Goal: Task Accomplishment & Management: Use online tool/utility

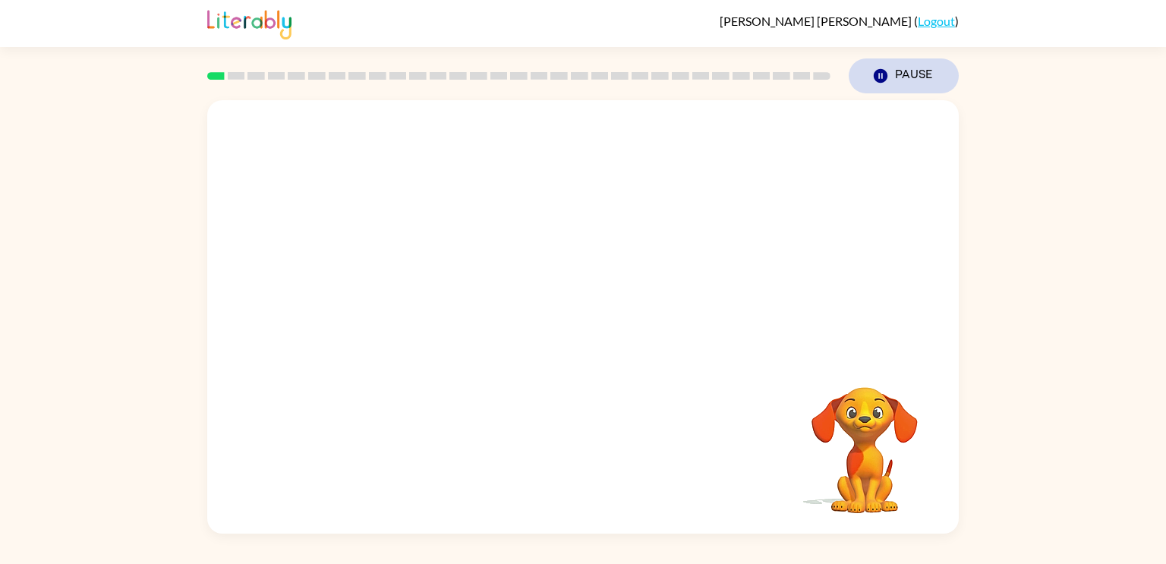
click at [895, 64] on button "Pause Pause" at bounding box center [904, 75] width 110 height 35
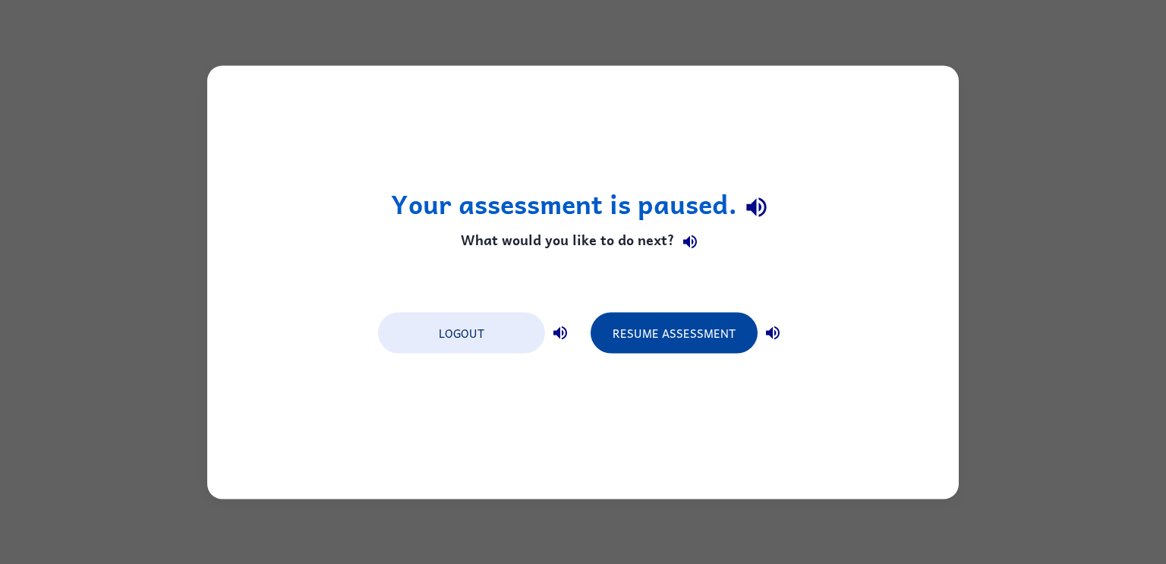
click at [703, 346] on button "Resume Assessment" at bounding box center [674, 332] width 167 height 41
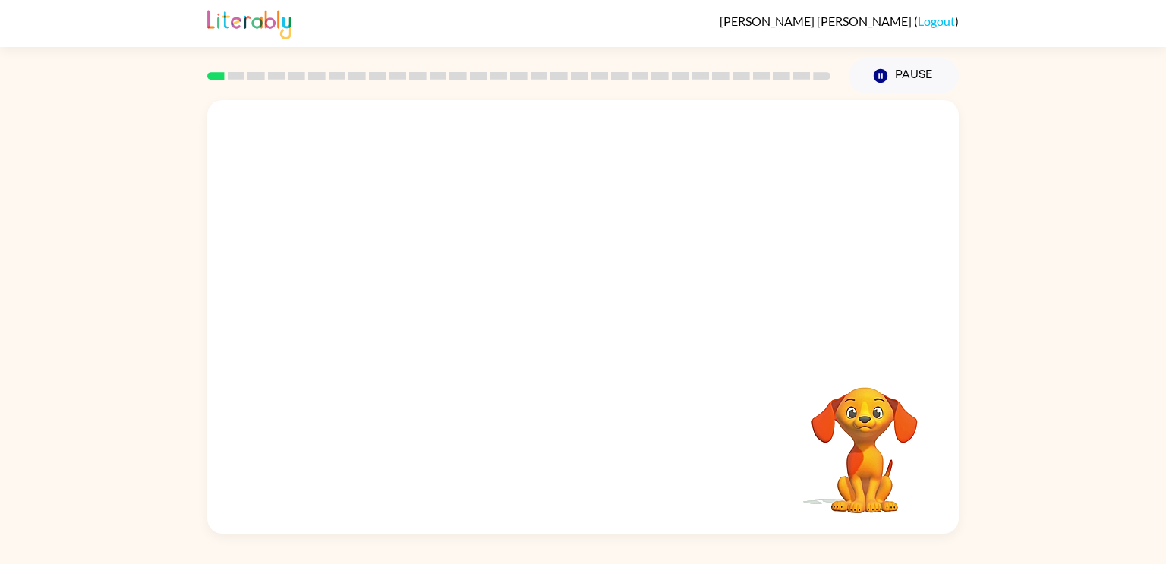
click at [627, 291] on video "Your browser must support playing .mp4 files to use Literably. Please try using…" at bounding box center [583, 227] width 752 height 255
click at [406, 287] on video "Your browser must support playing .mp4 files to use Literably. Please try using…" at bounding box center [583, 227] width 752 height 255
click at [424, 279] on video "Your browser must support playing .mp4 files to use Literably. Please try using…" at bounding box center [583, 227] width 752 height 255
click at [580, 139] on video "Your browser must support playing .mp4 files to use Literably. Please try using…" at bounding box center [583, 227] width 752 height 255
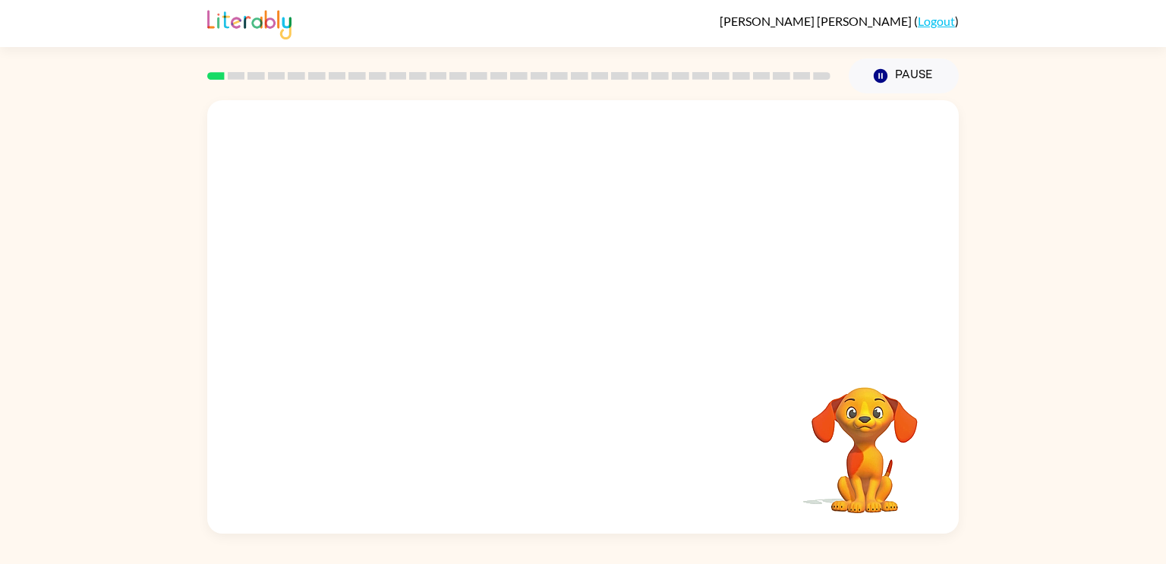
click at [405, 285] on video "Your browser must support playing .mp4 files to use Literably. Please try using…" at bounding box center [583, 227] width 752 height 255
click at [410, 294] on video "Your browser must support playing .mp4 files to use Literably. Please try using…" at bounding box center [583, 227] width 752 height 255
click at [434, 283] on video "Your browser must support playing .mp4 files to use Literably. Please try using…" at bounding box center [583, 227] width 752 height 255
click at [421, 286] on video "Your browser must support playing .mp4 files to use Literably. Please try using…" at bounding box center [583, 227] width 752 height 255
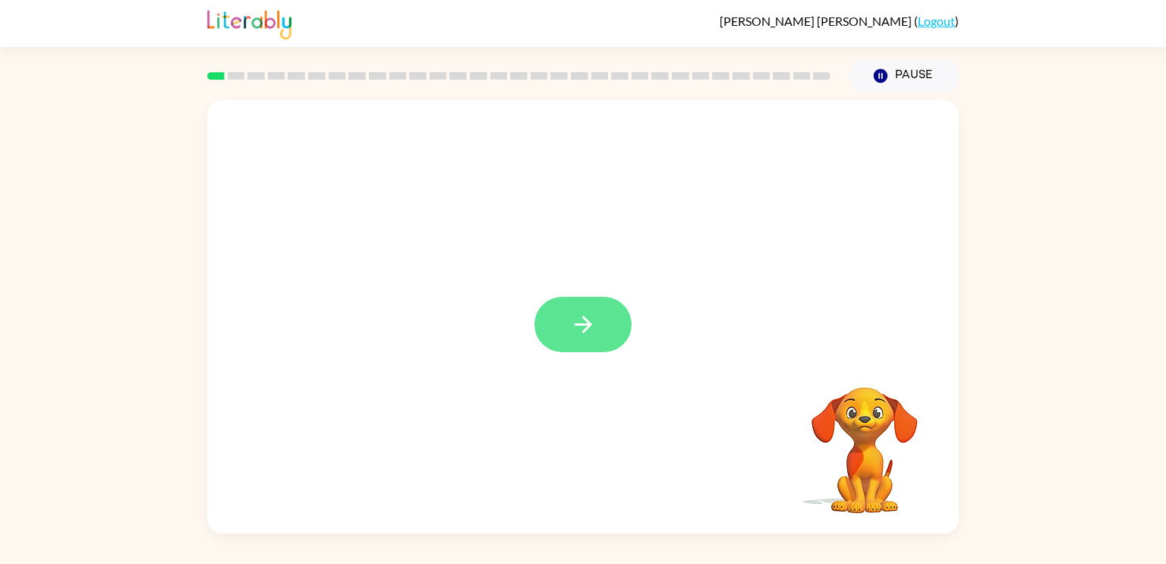
click at [590, 341] on button "button" at bounding box center [583, 324] width 97 height 55
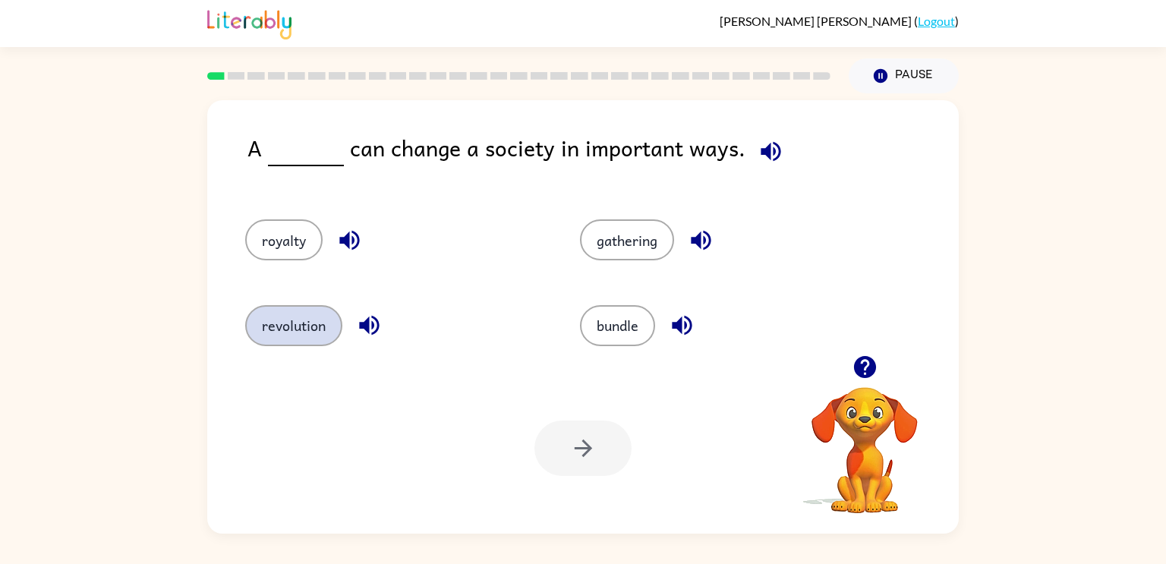
click at [289, 306] on button "revolution" at bounding box center [293, 325] width 97 height 41
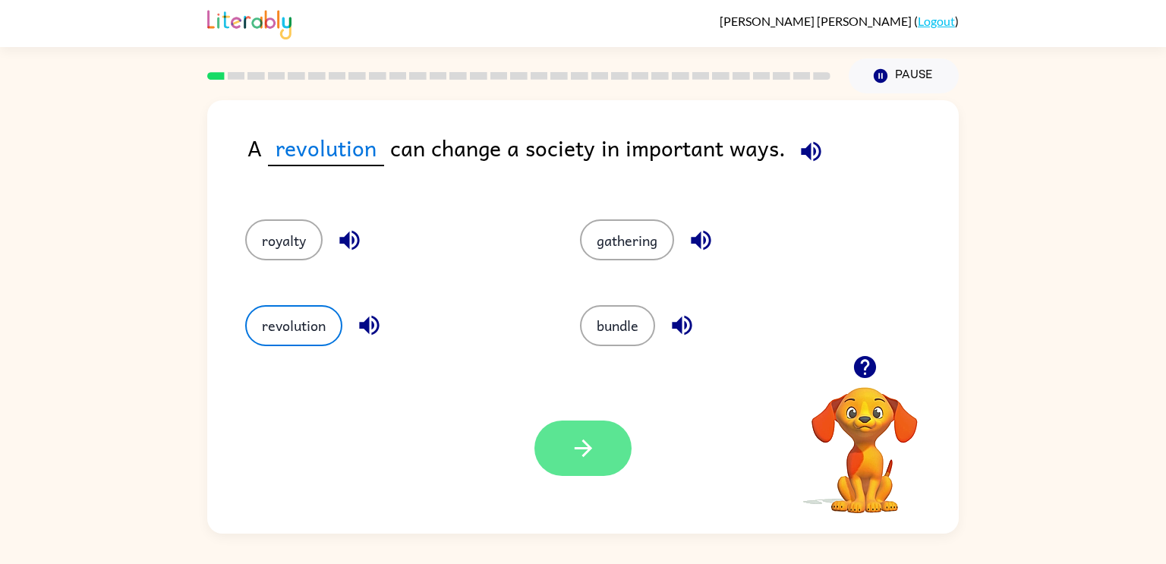
click at [579, 433] on button "button" at bounding box center [583, 448] width 97 height 55
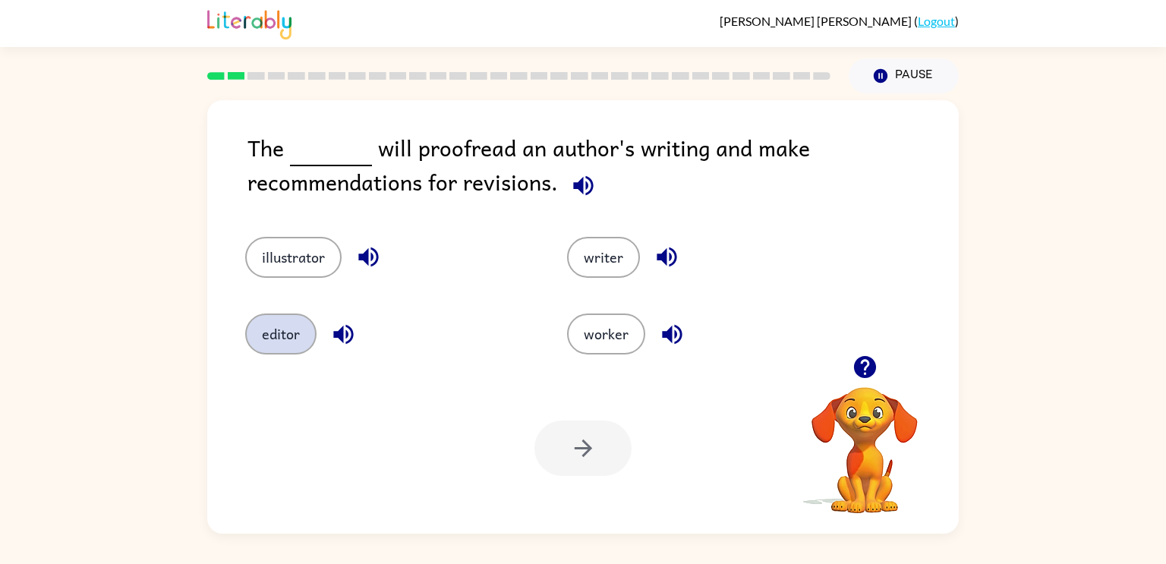
click at [276, 325] on button "editor" at bounding box center [280, 334] width 71 height 41
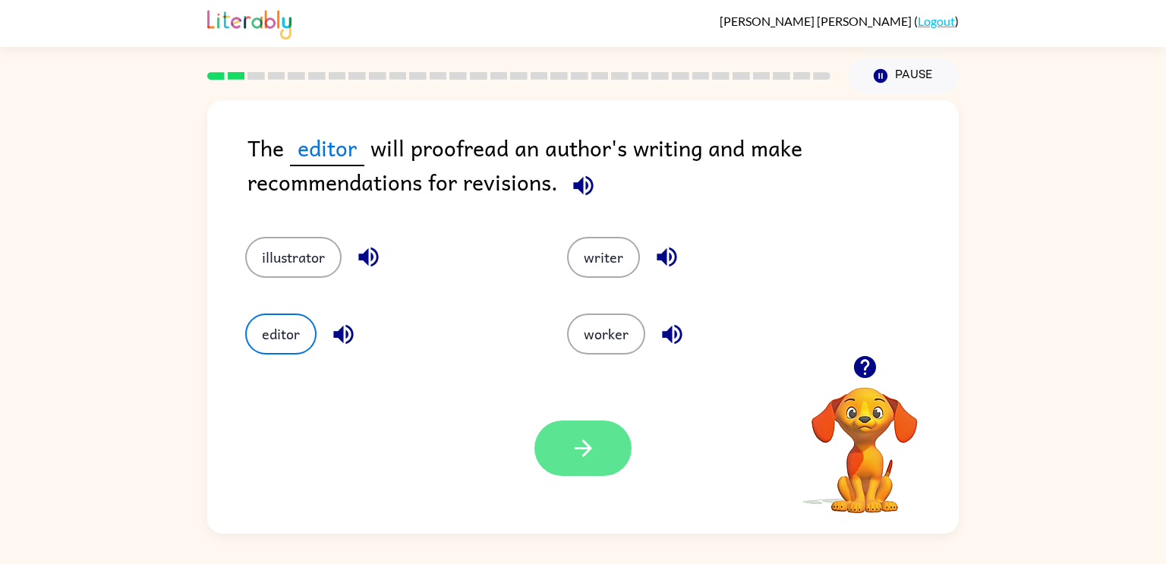
click at [548, 467] on button "button" at bounding box center [583, 448] width 97 height 55
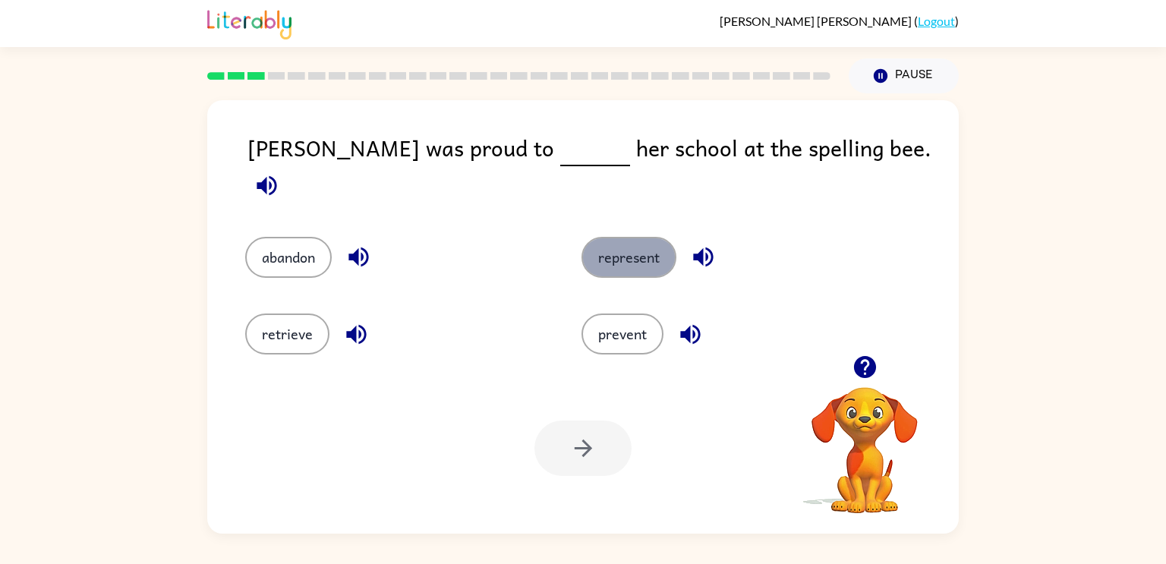
click at [616, 238] on button "represent" at bounding box center [629, 257] width 95 height 41
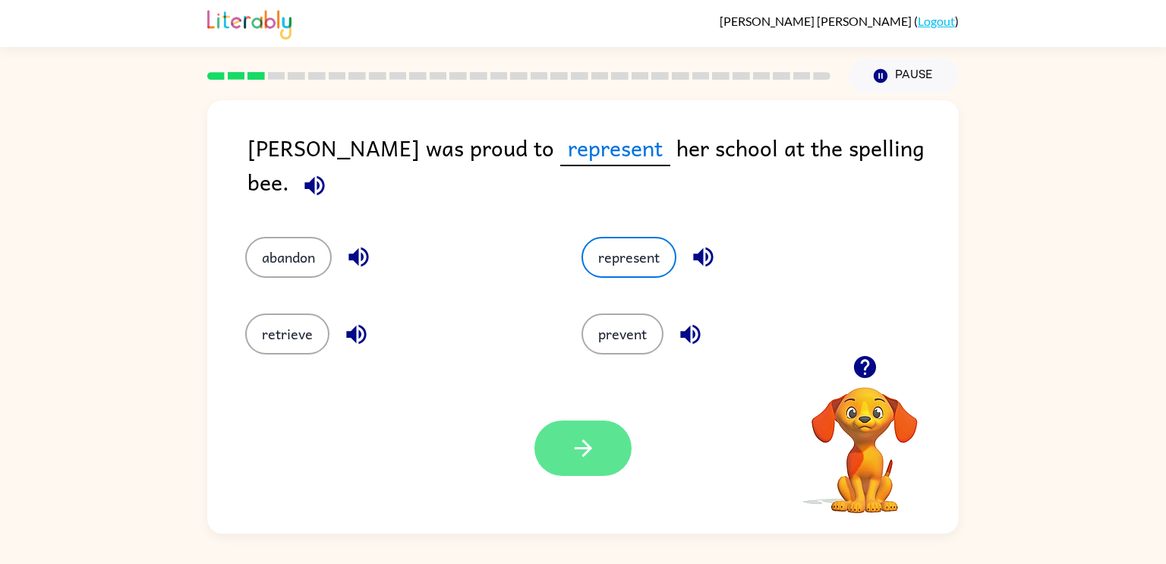
click at [588, 445] on icon "button" at bounding box center [582, 448] width 17 height 17
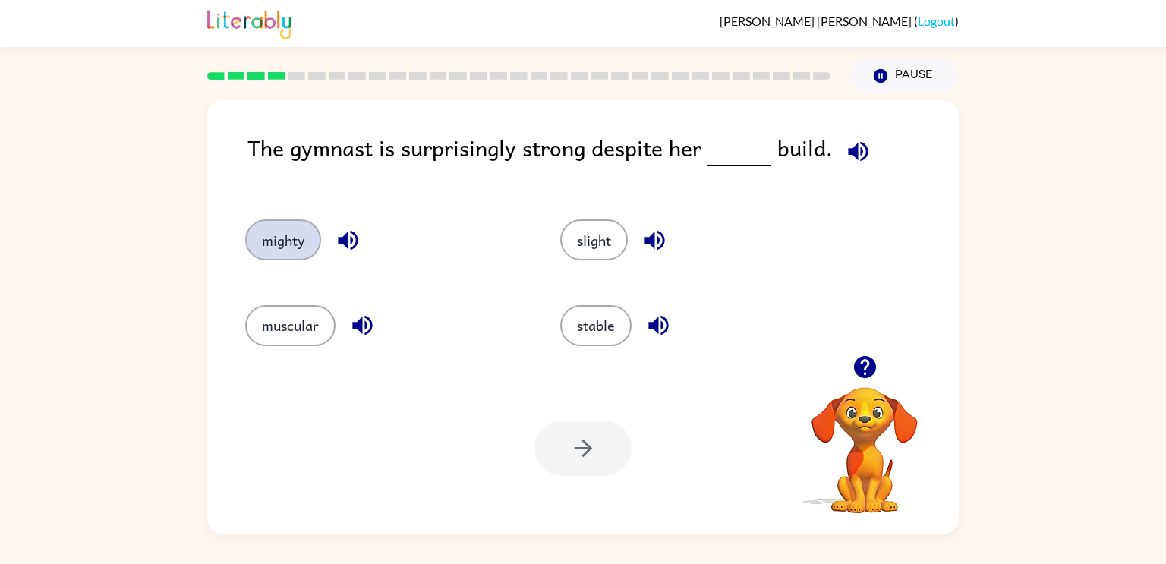
click at [275, 237] on button "mighty" at bounding box center [283, 239] width 76 height 41
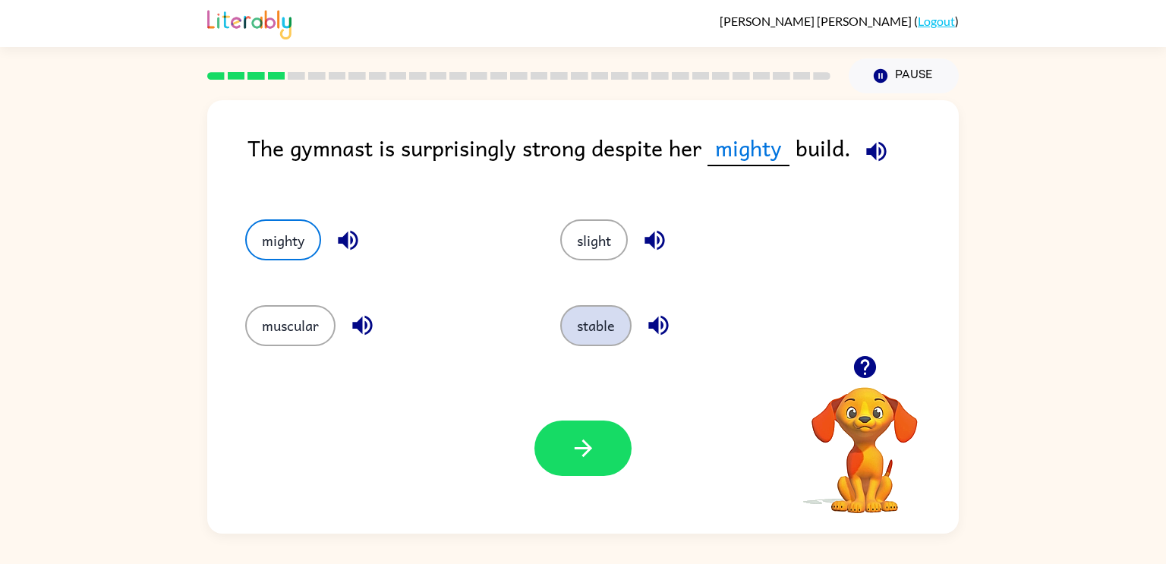
click at [596, 330] on button "stable" at bounding box center [595, 325] width 71 height 41
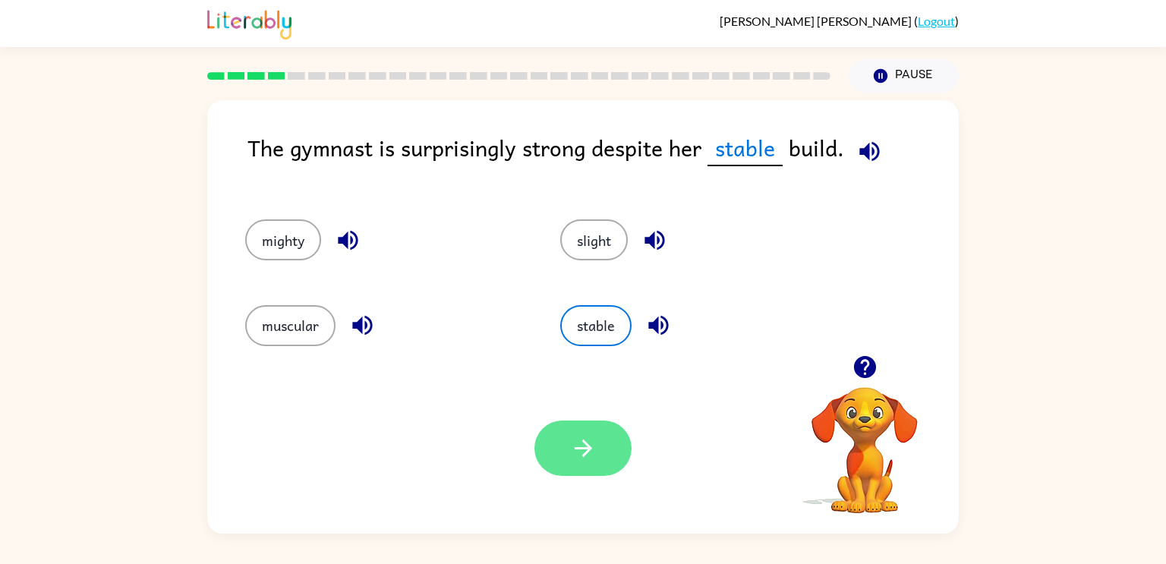
click at [589, 437] on icon "button" at bounding box center [583, 448] width 27 height 27
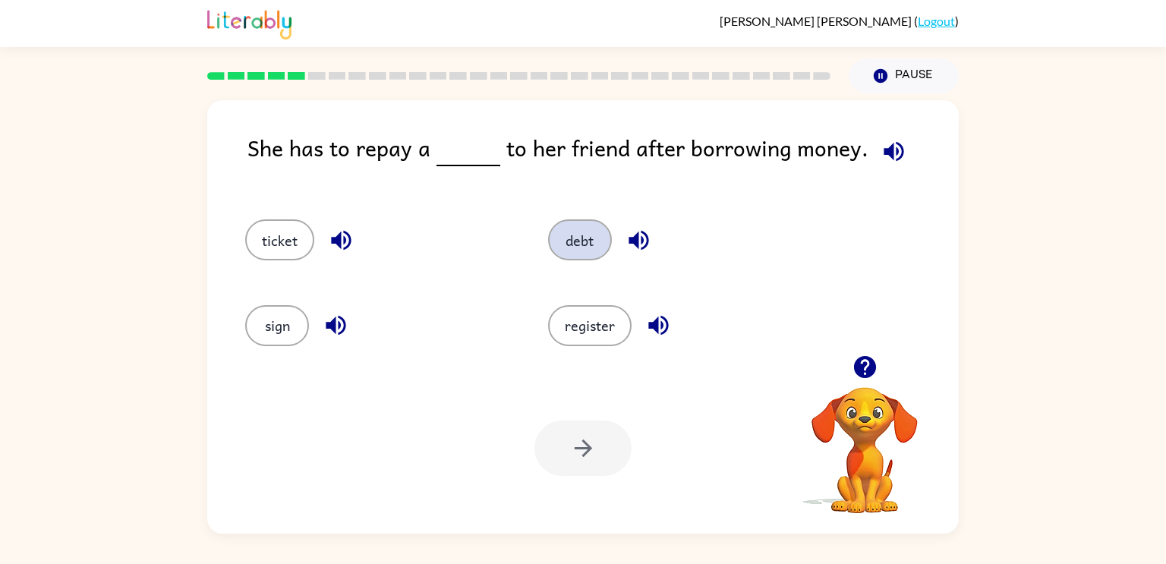
click at [562, 245] on button "debt" at bounding box center [580, 239] width 64 height 41
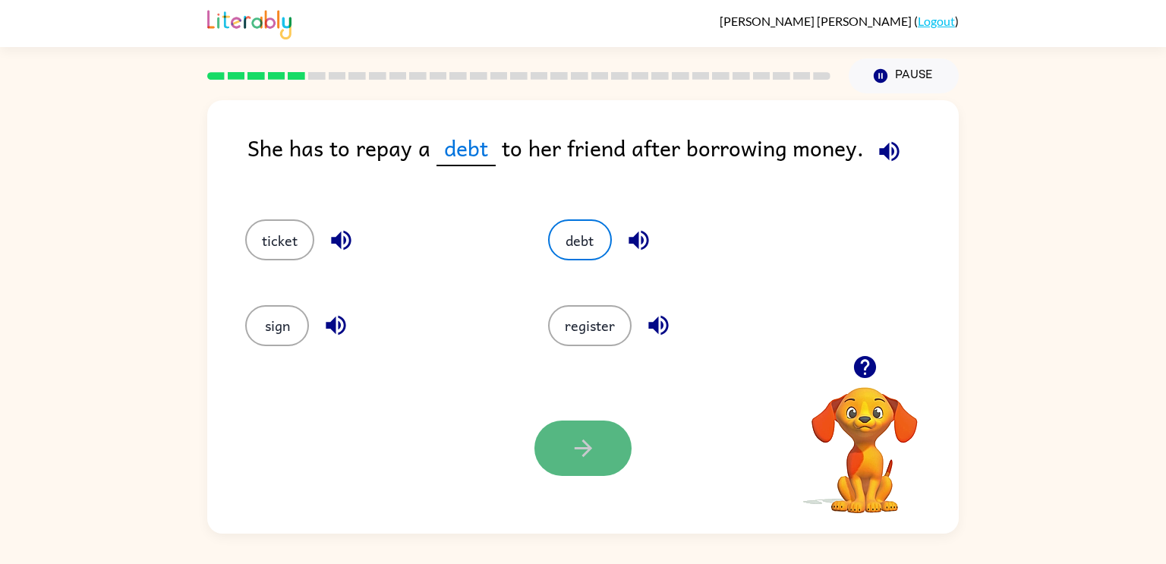
click at [568, 432] on button "button" at bounding box center [583, 448] width 97 height 55
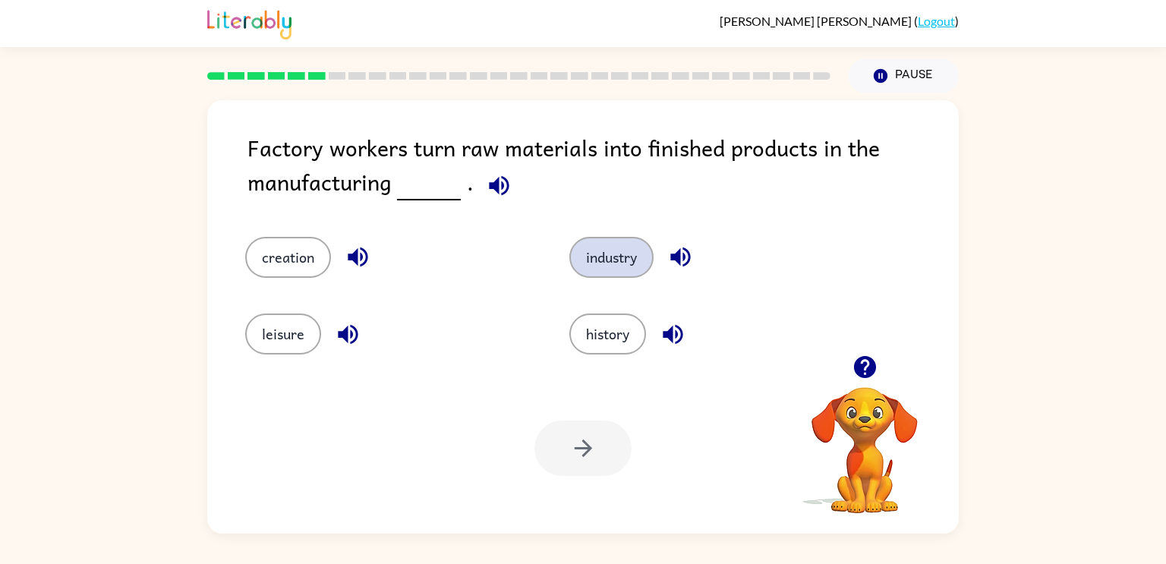
click at [596, 253] on button "industry" at bounding box center [612, 257] width 84 height 41
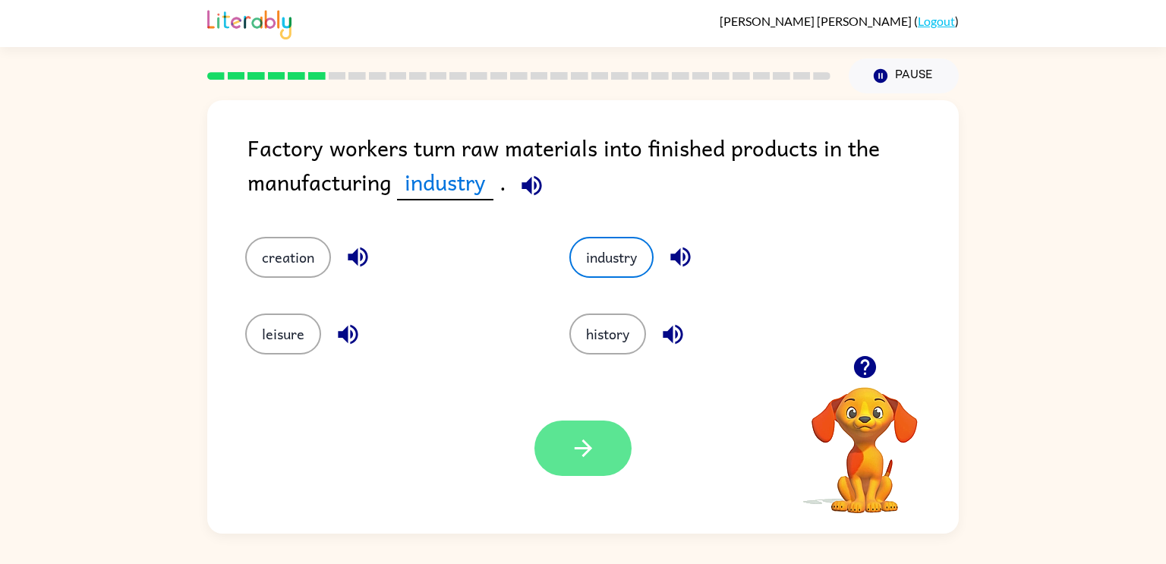
click at [570, 449] on icon "button" at bounding box center [583, 448] width 27 height 27
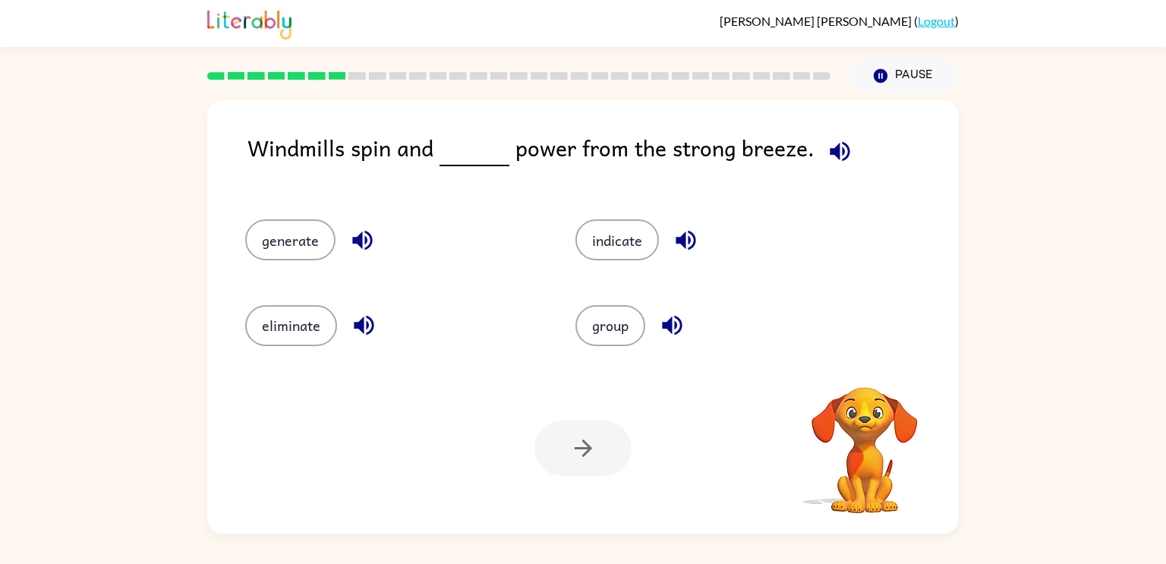
click at [570, 356] on div "group" at bounding box center [712, 318] width 330 height 85
click at [306, 221] on button "generate" at bounding box center [290, 239] width 90 height 41
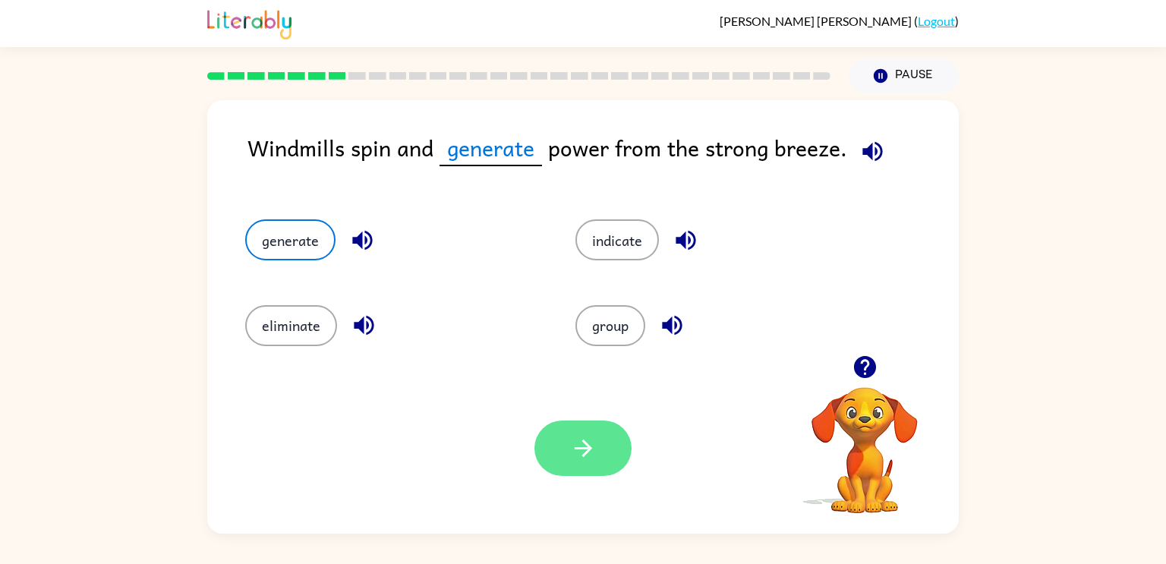
click at [584, 466] on button "button" at bounding box center [583, 448] width 97 height 55
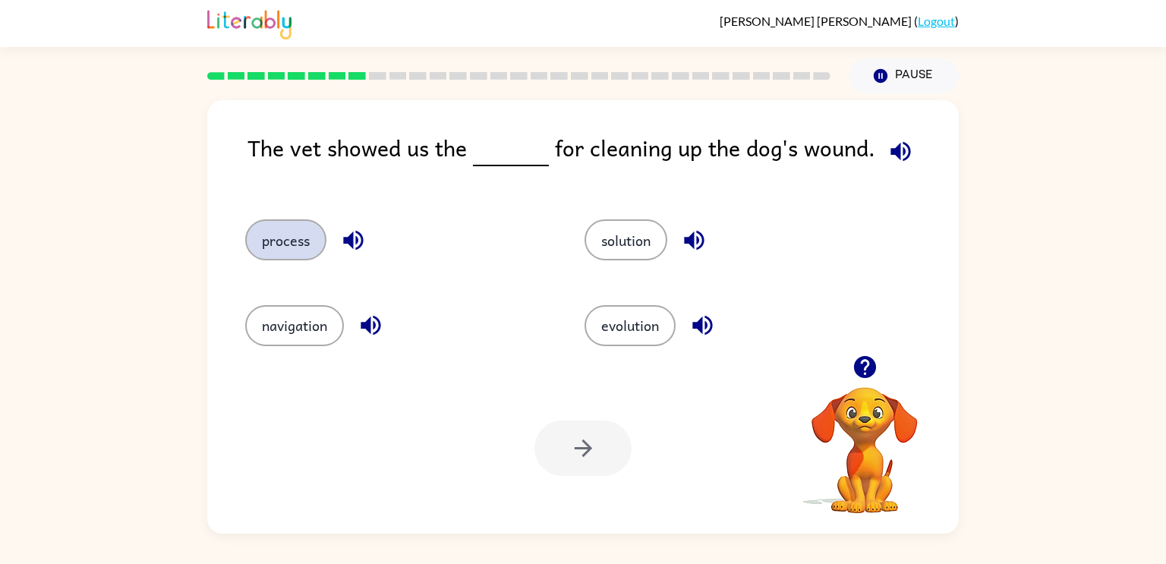
click at [304, 241] on button "process" at bounding box center [285, 239] width 81 height 41
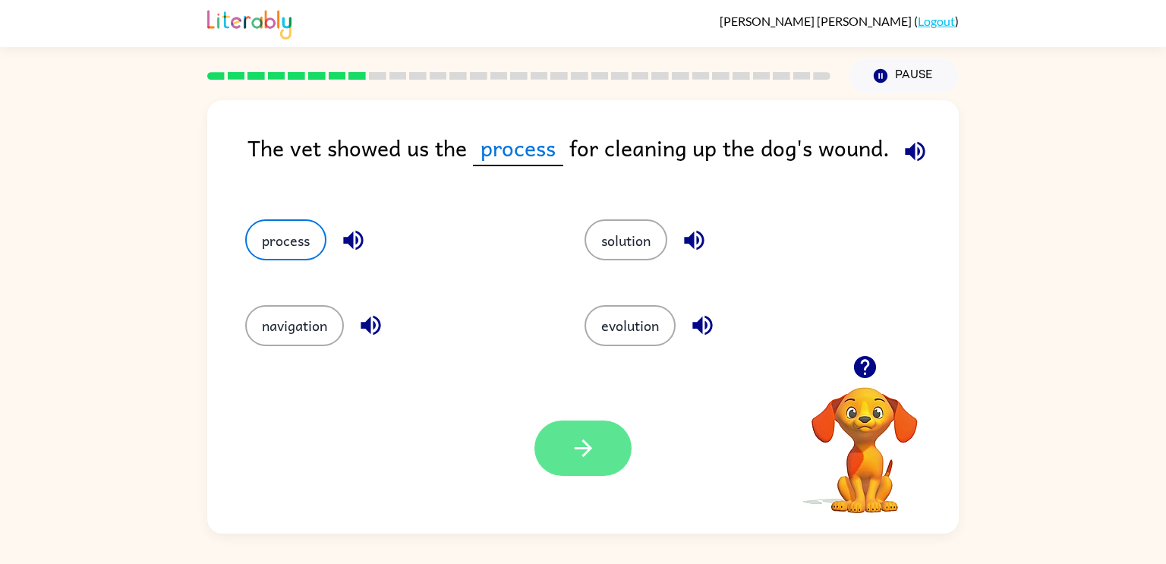
click at [579, 448] on icon "button" at bounding box center [582, 448] width 17 height 17
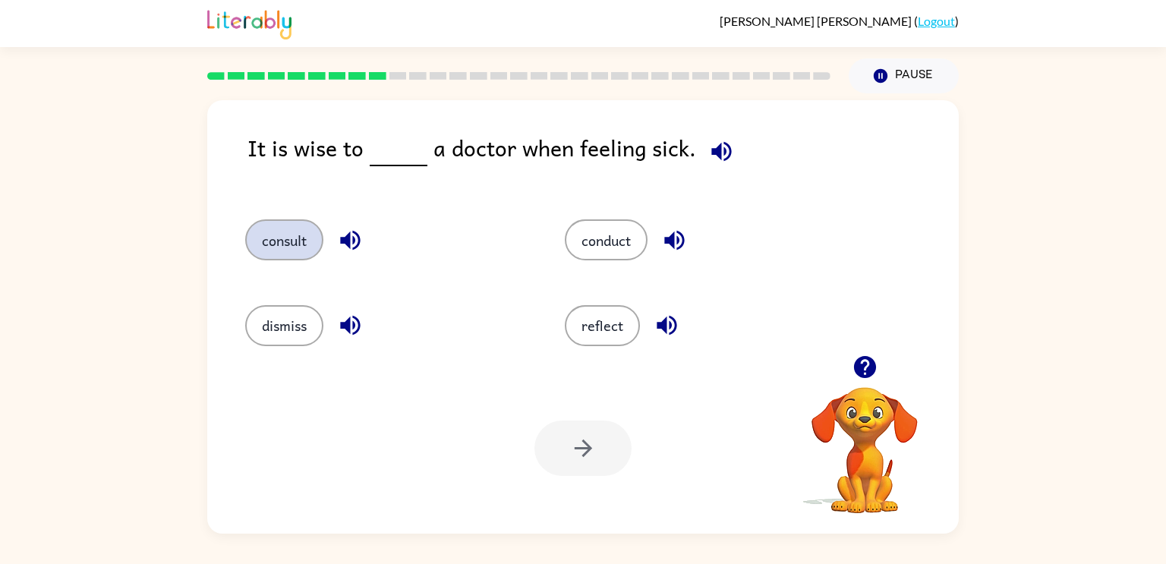
click at [298, 248] on button "consult" at bounding box center [284, 239] width 78 height 41
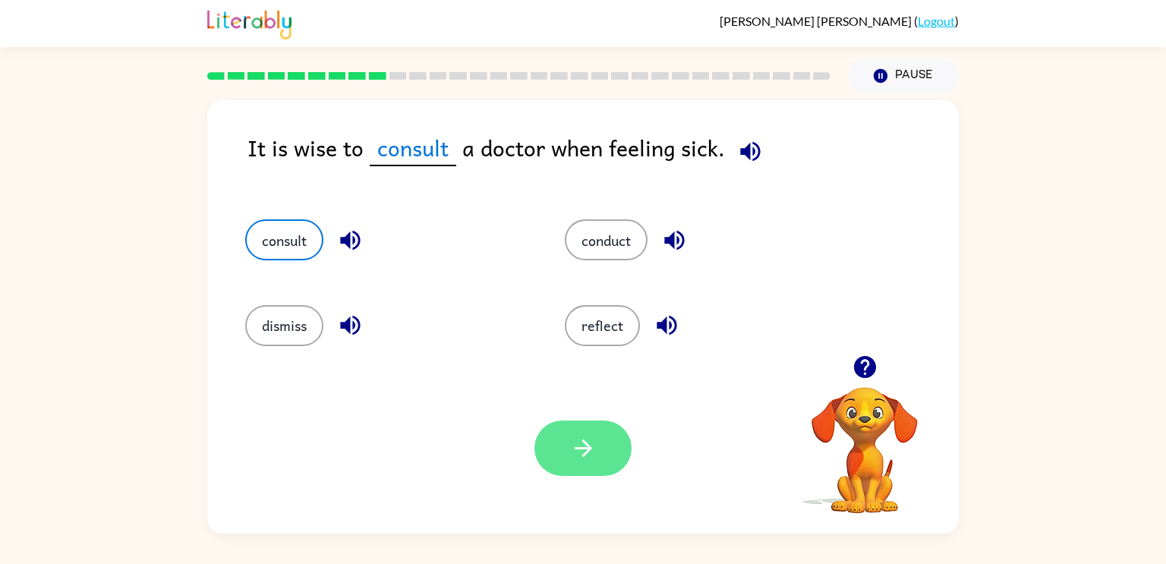
click at [586, 445] on icon "button" at bounding box center [582, 448] width 17 height 17
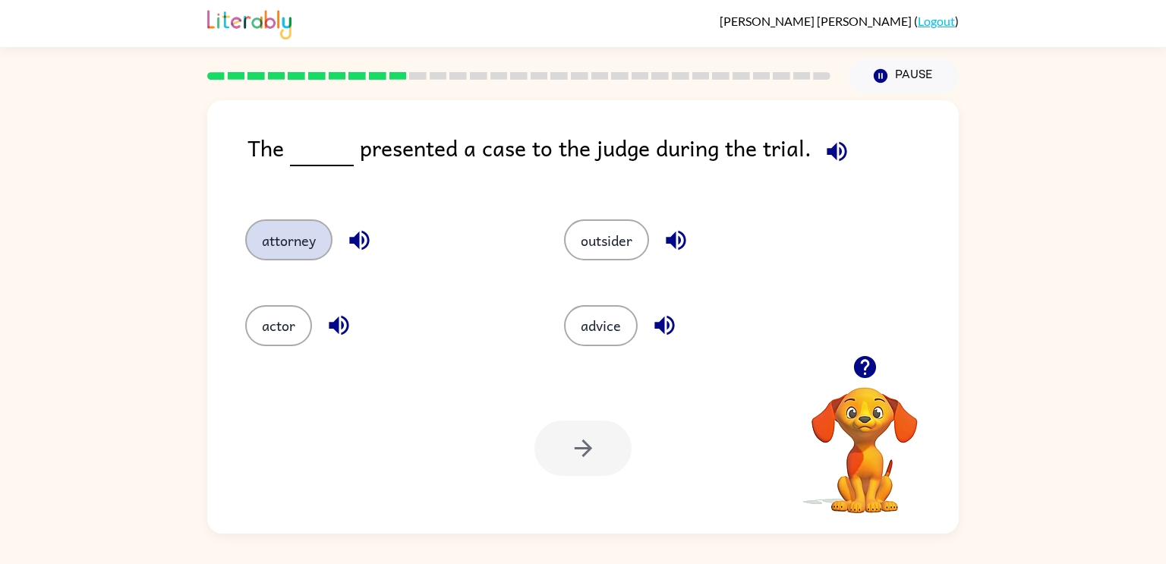
click at [316, 239] on button "attorney" at bounding box center [288, 239] width 87 height 41
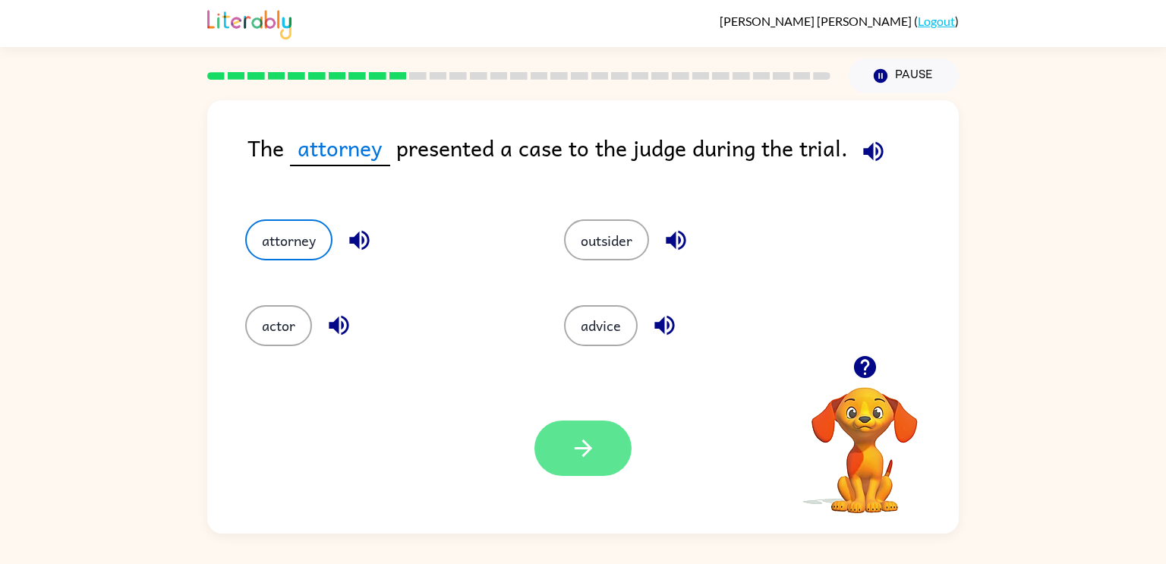
click at [608, 449] on button "button" at bounding box center [583, 448] width 97 height 55
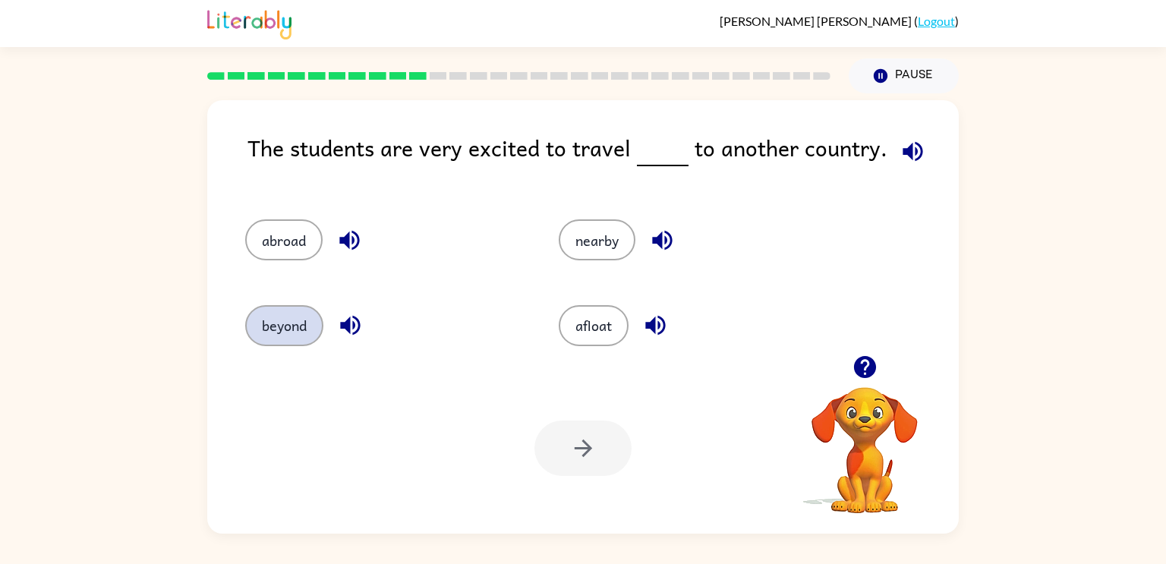
click at [268, 325] on button "beyond" at bounding box center [284, 325] width 78 height 41
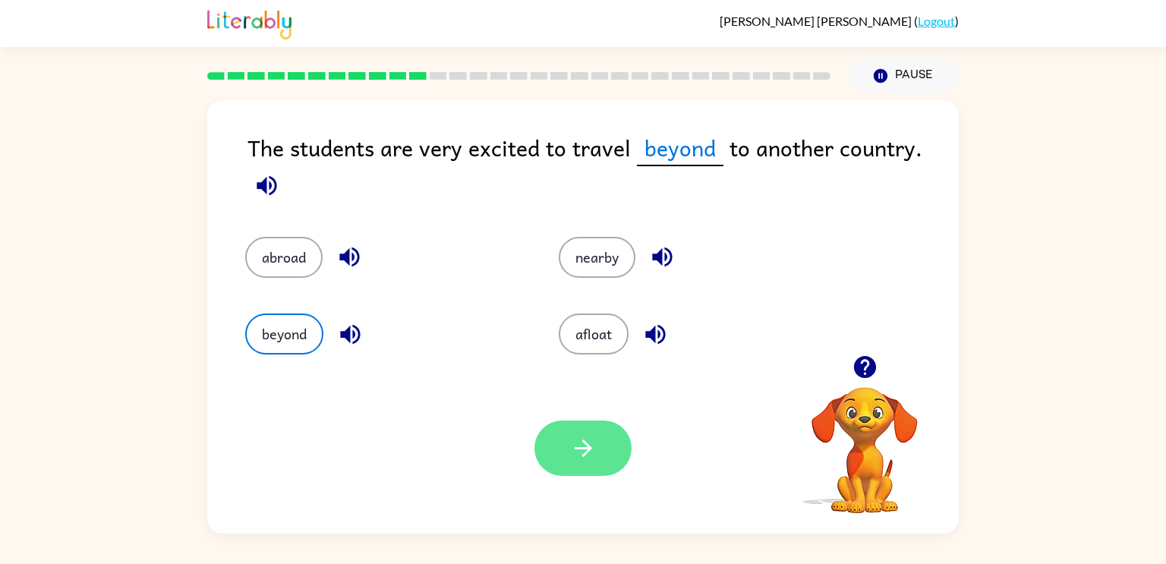
click at [573, 445] on icon "button" at bounding box center [583, 448] width 27 height 27
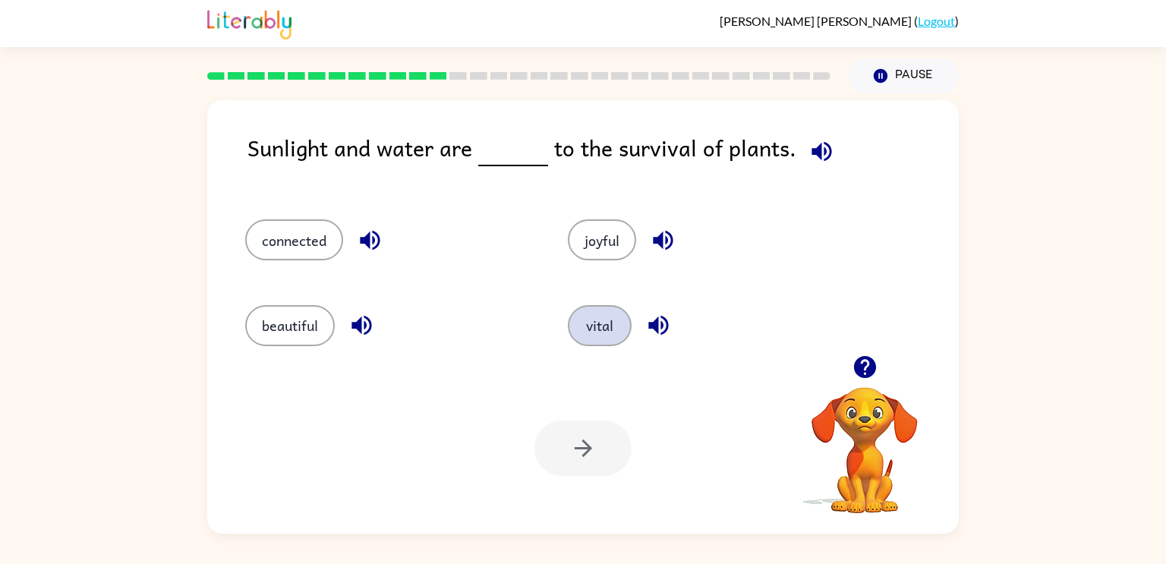
click at [579, 318] on button "vital" at bounding box center [600, 325] width 64 height 41
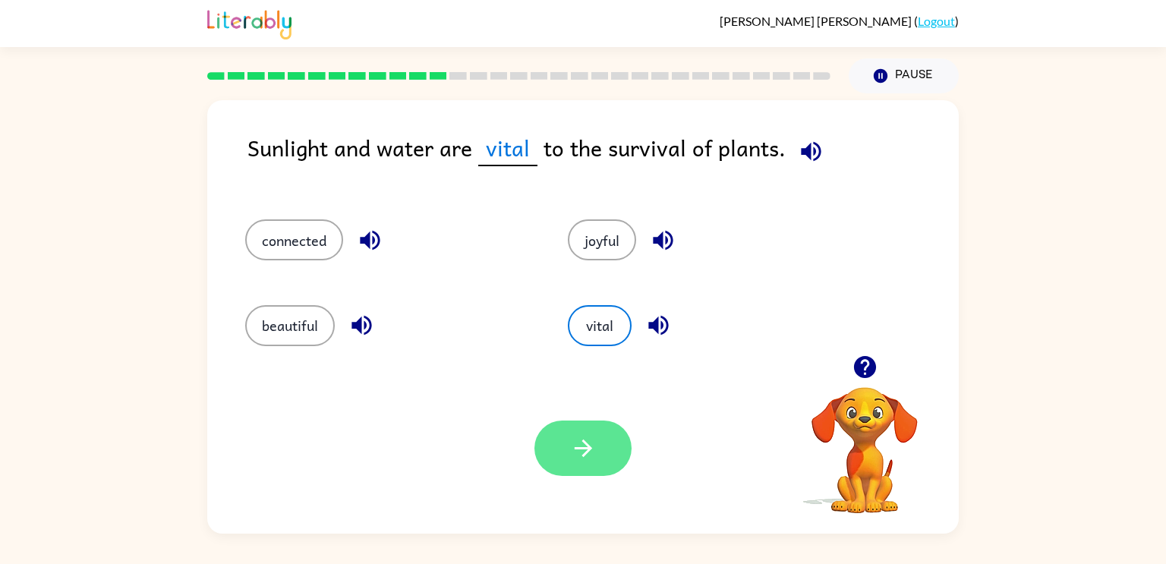
click at [585, 421] on button "button" at bounding box center [583, 448] width 97 height 55
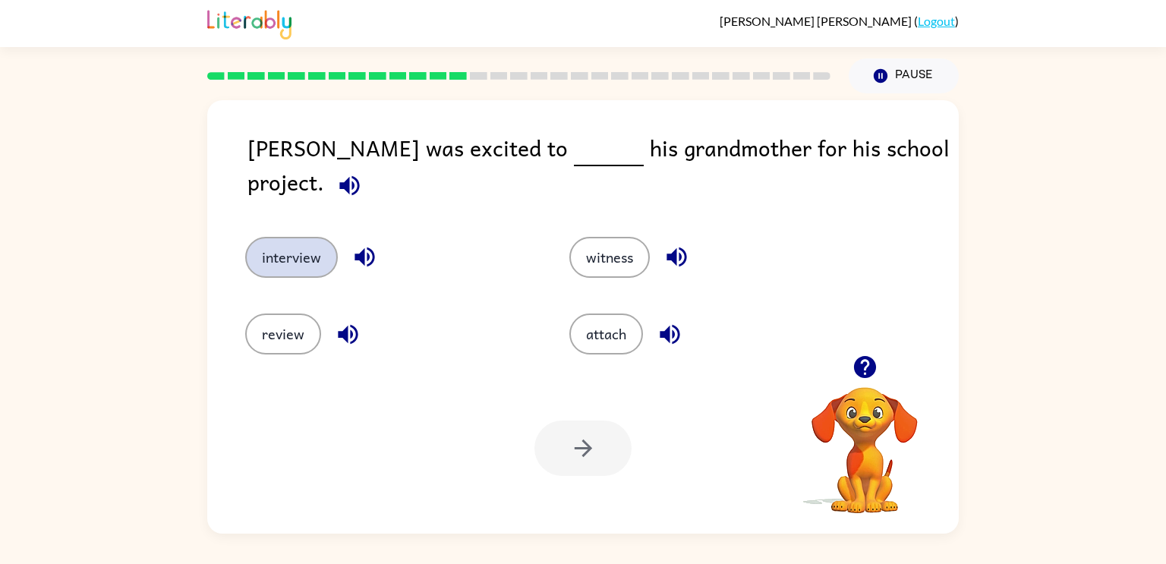
click at [298, 245] on button "interview" at bounding box center [291, 257] width 93 height 41
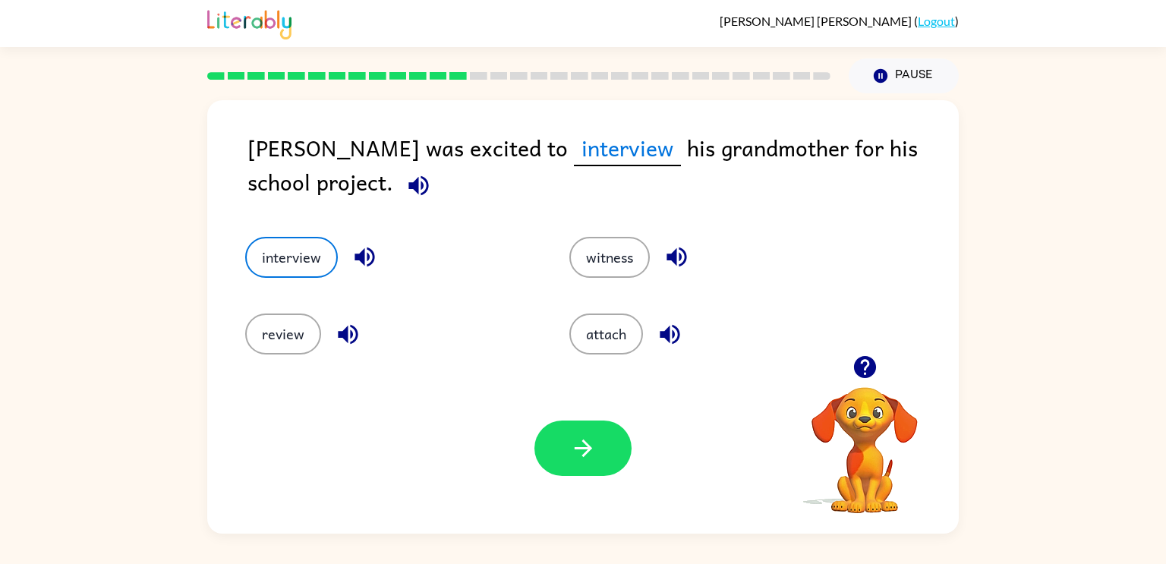
click at [576, 420] on div "Your browser must support playing .mp4 files to use Literably. Please try using…" at bounding box center [583, 448] width 752 height 171
click at [577, 433] on button "button" at bounding box center [583, 448] width 97 height 55
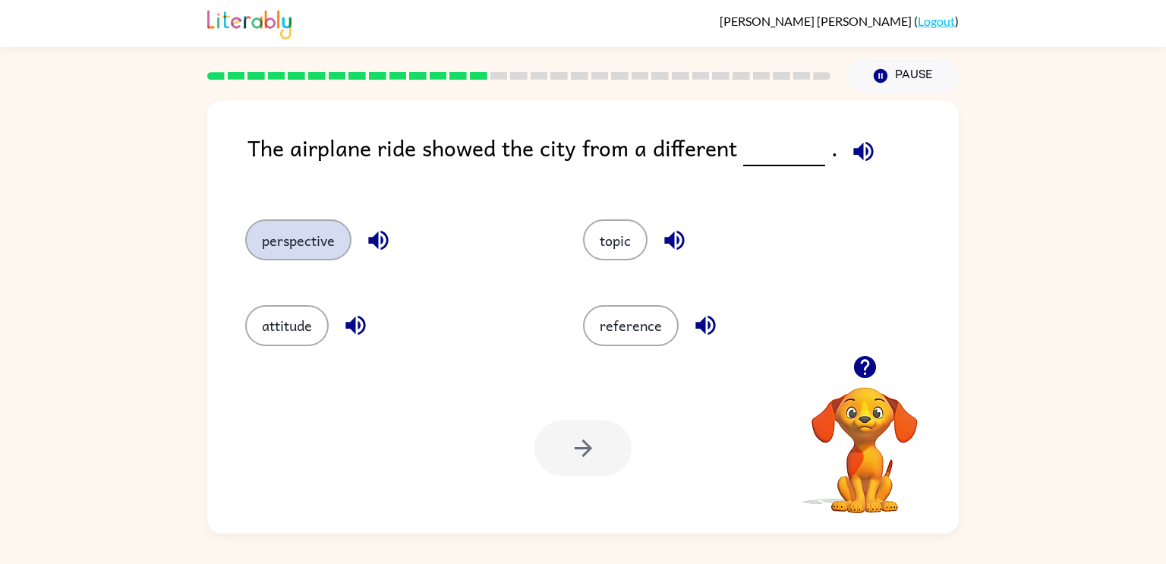
click at [303, 236] on button "perspective" at bounding box center [298, 239] width 106 height 41
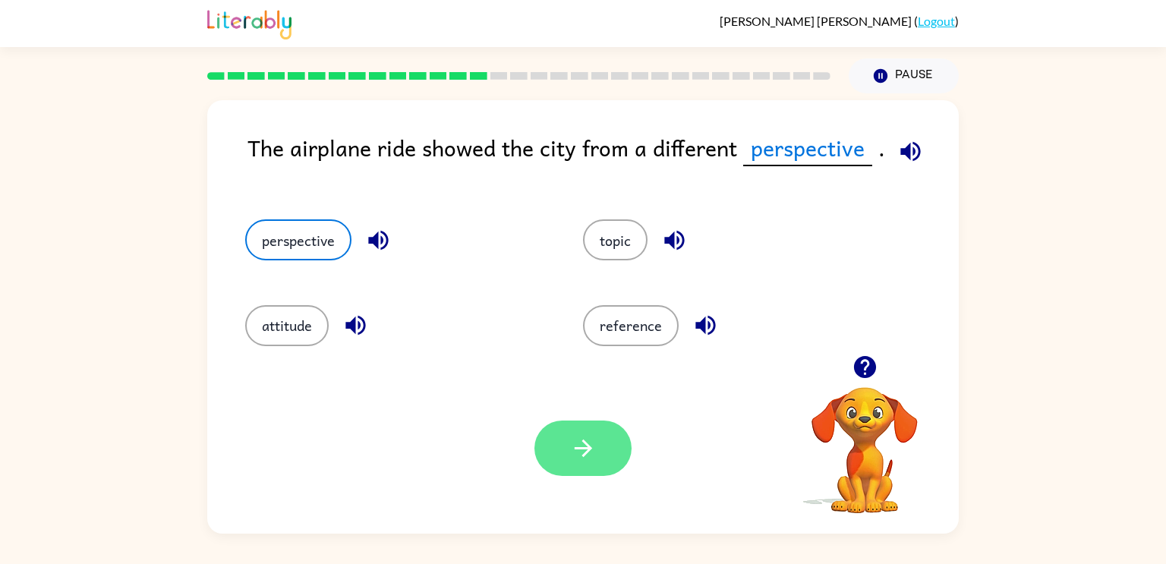
click at [581, 443] on icon "button" at bounding box center [583, 448] width 27 height 27
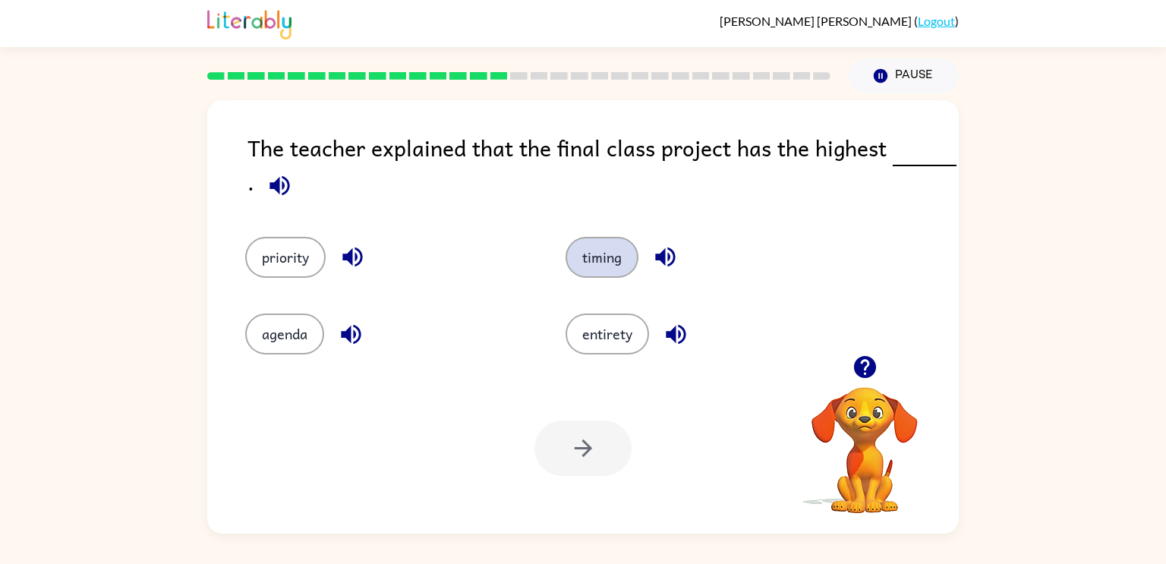
click at [607, 260] on button "timing" at bounding box center [602, 257] width 73 height 41
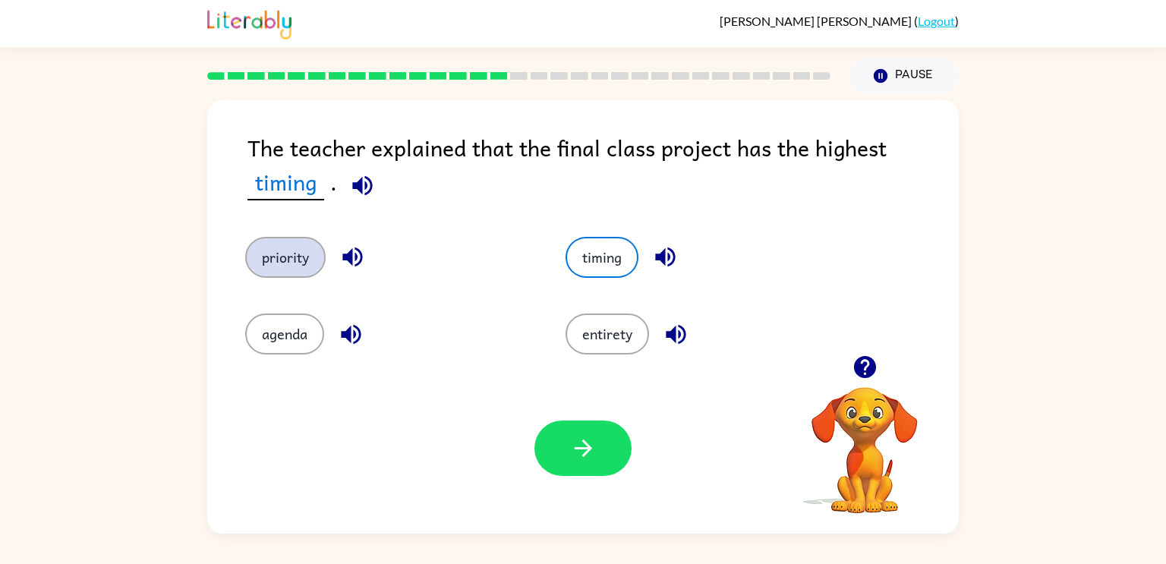
click at [258, 248] on button "priority" at bounding box center [285, 257] width 80 height 41
click at [262, 251] on button "priority" at bounding box center [285, 257] width 80 height 41
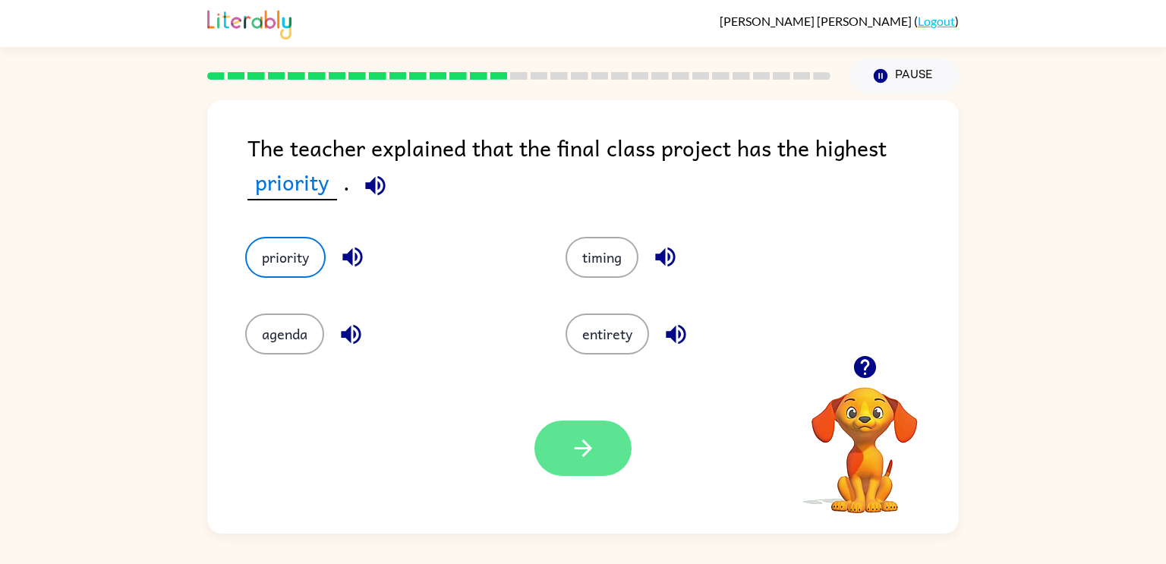
click at [578, 443] on icon "button" at bounding box center [583, 448] width 27 height 27
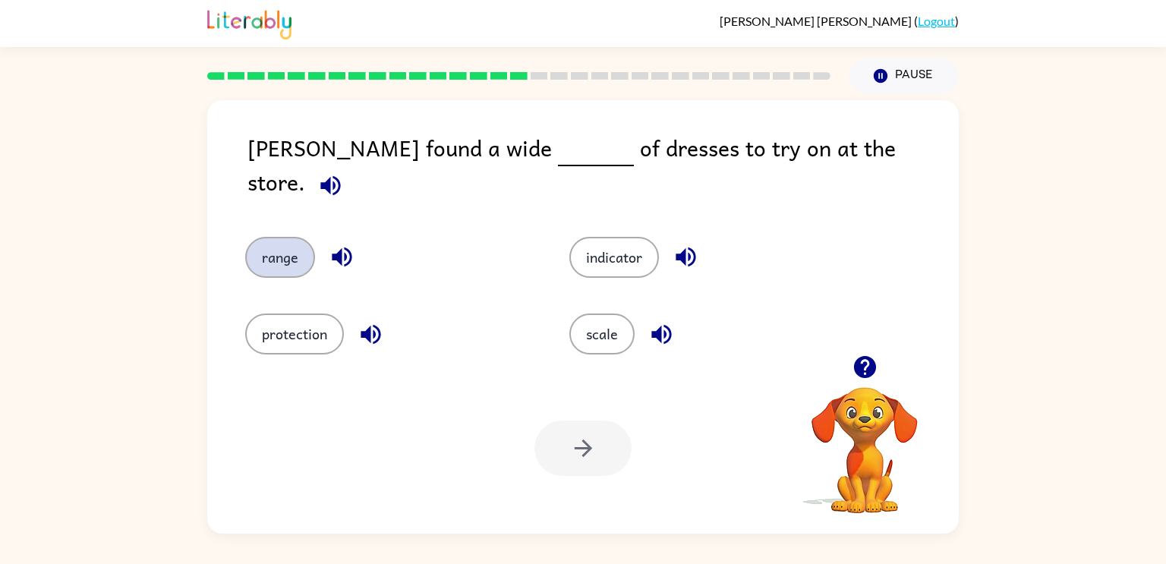
click at [275, 237] on button "range" at bounding box center [280, 257] width 70 height 41
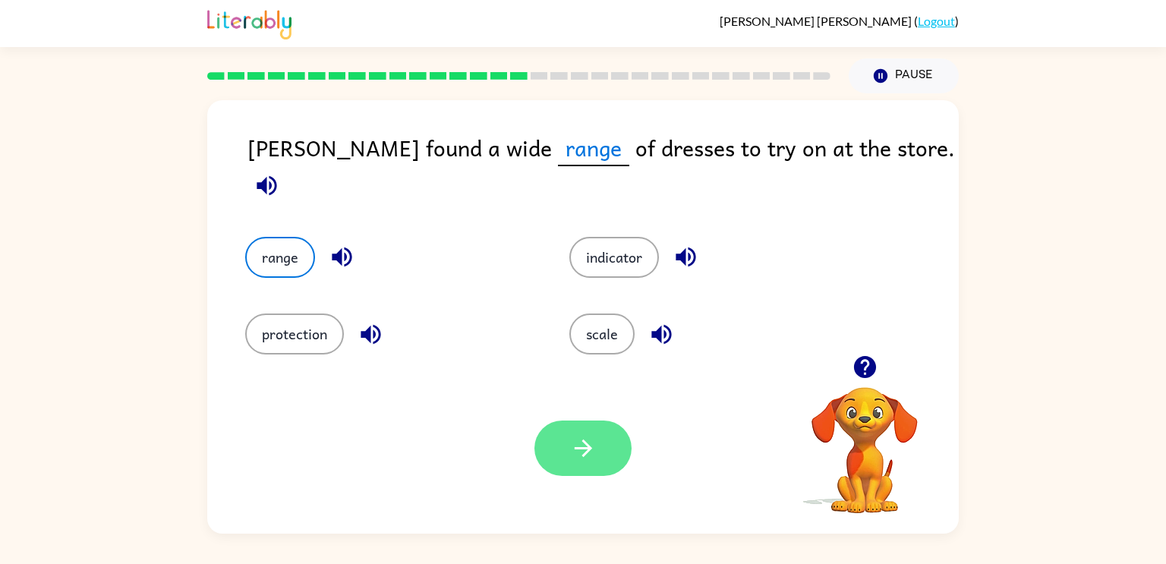
click at [580, 450] on icon "button" at bounding box center [583, 448] width 27 height 27
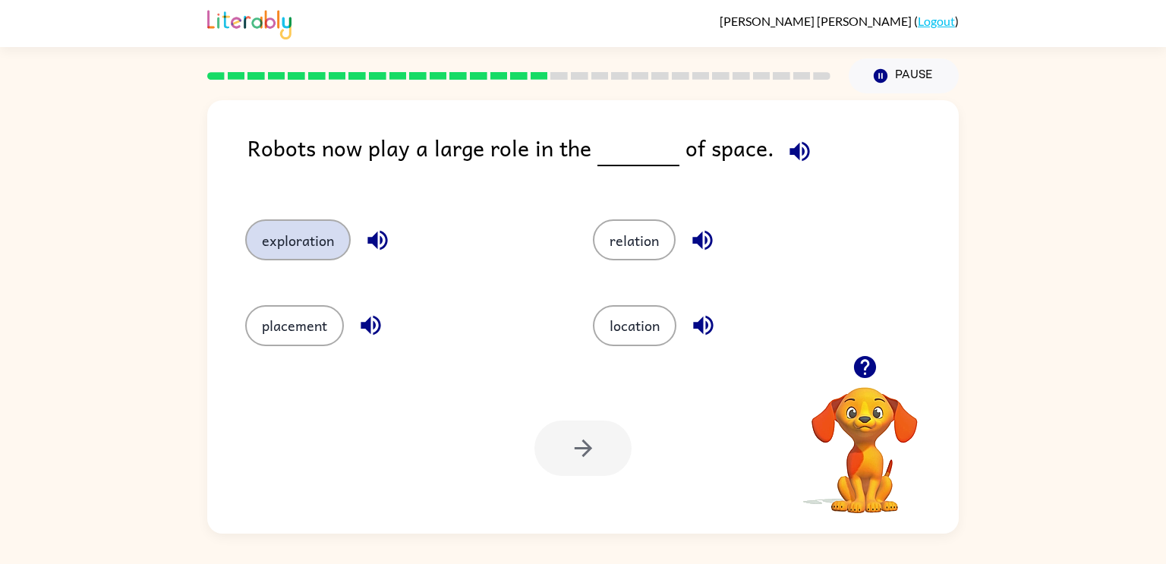
click at [314, 244] on button "exploration" at bounding box center [298, 239] width 106 height 41
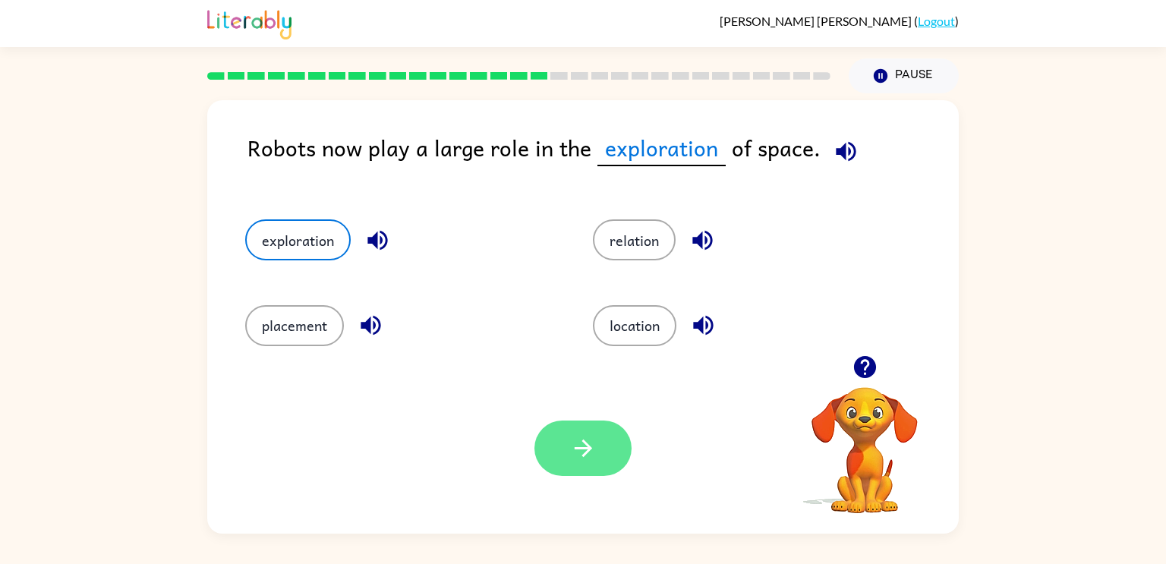
click at [577, 464] on button "button" at bounding box center [583, 448] width 97 height 55
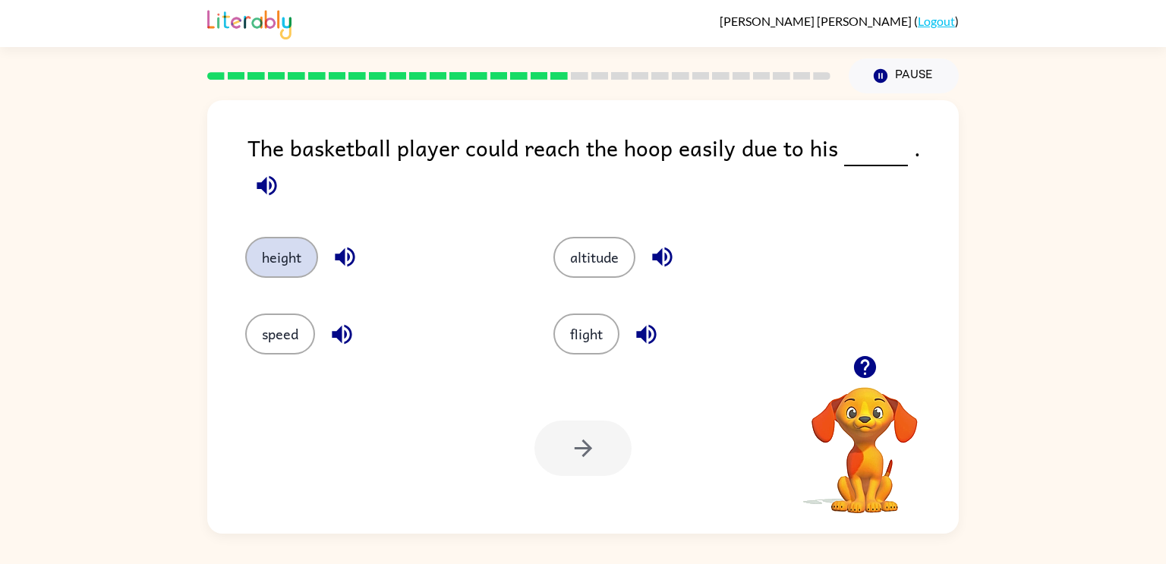
click at [280, 237] on button "height" at bounding box center [281, 257] width 73 height 41
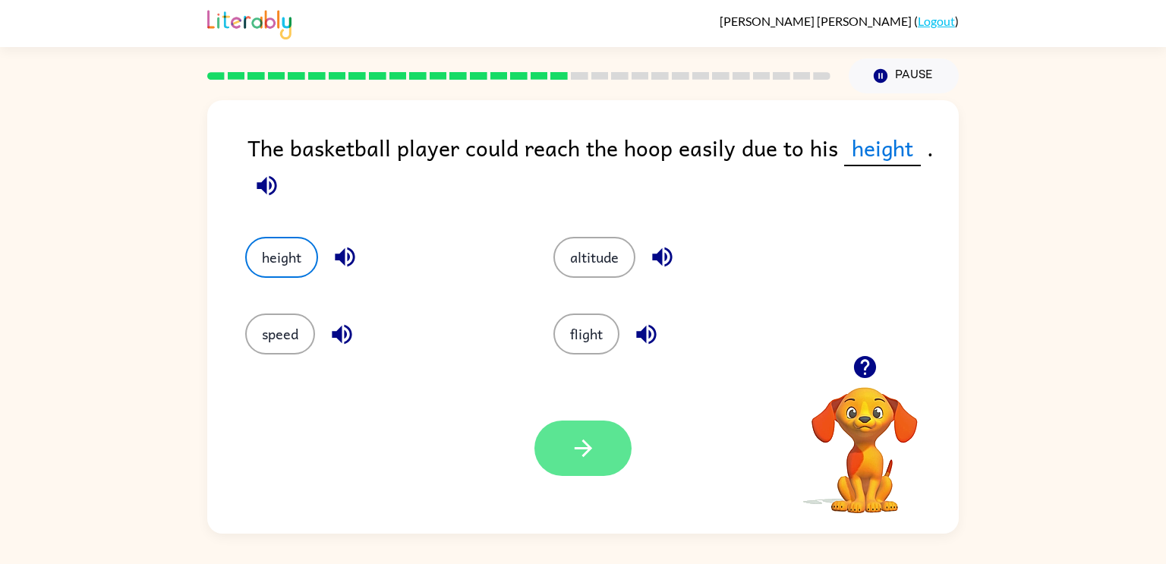
click at [601, 459] on button "button" at bounding box center [583, 448] width 97 height 55
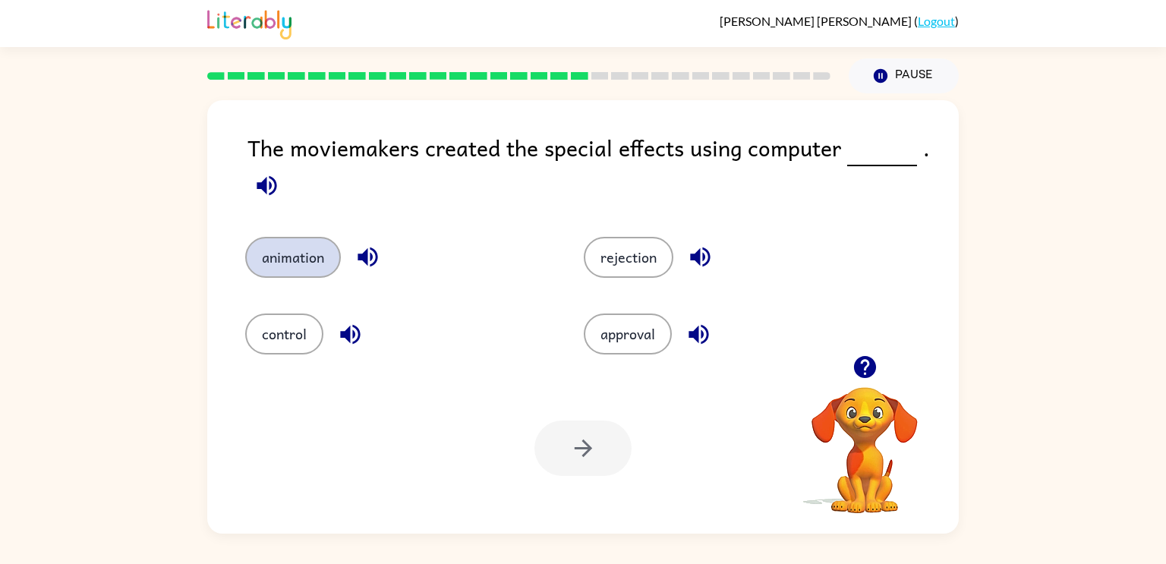
click at [319, 240] on button "animation" at bounding box center [293, 257] width 96 height 41
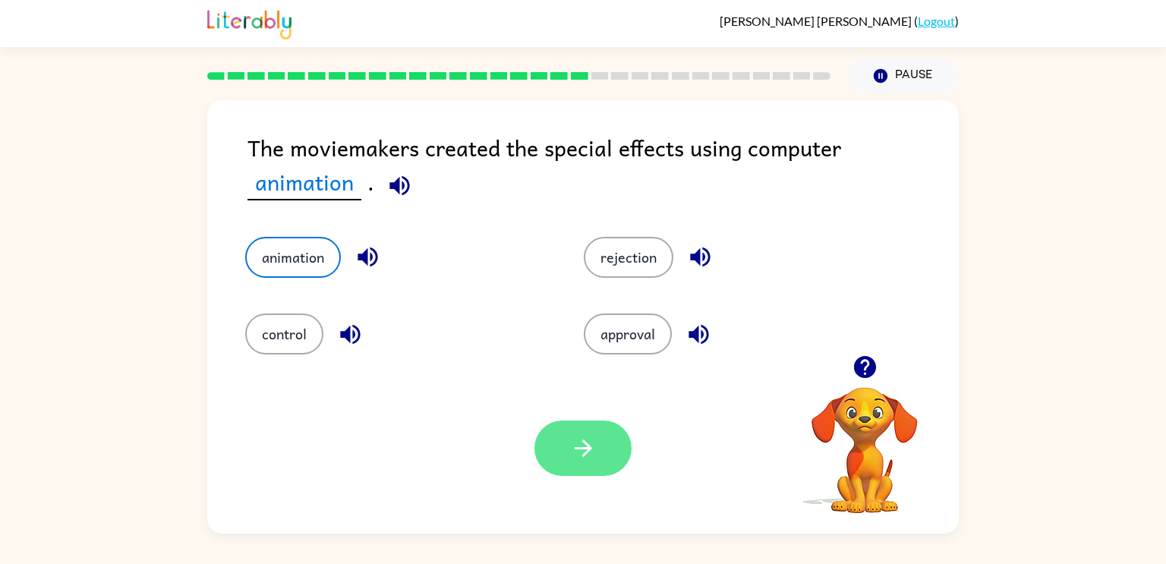
click at [592, 439] on icon "button" at bounding box center [583, 448] width 27 height 27
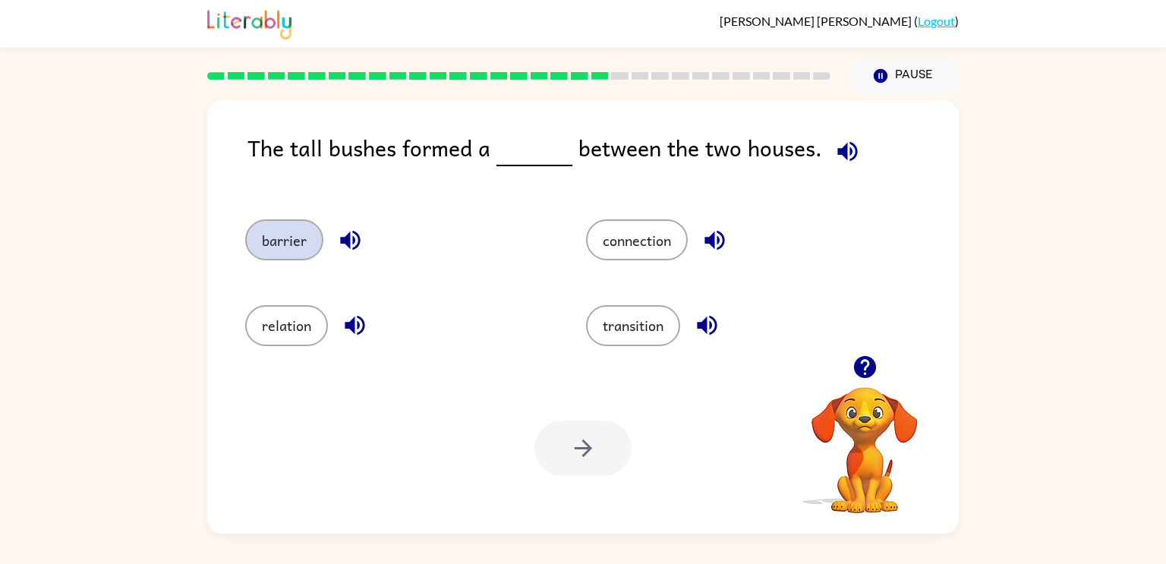
click at [280, 251] on button "barrier" at bounding box center [284, 239] width 78 height 41
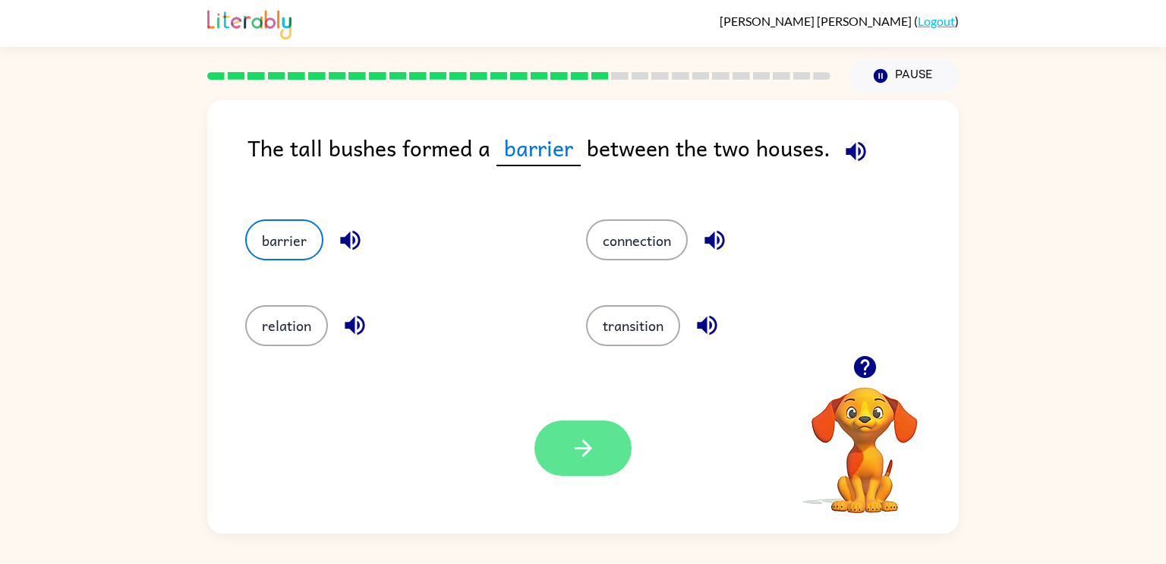
click at [612, 434] on button "button" at bounding box center [583, 448] width 97 height 55
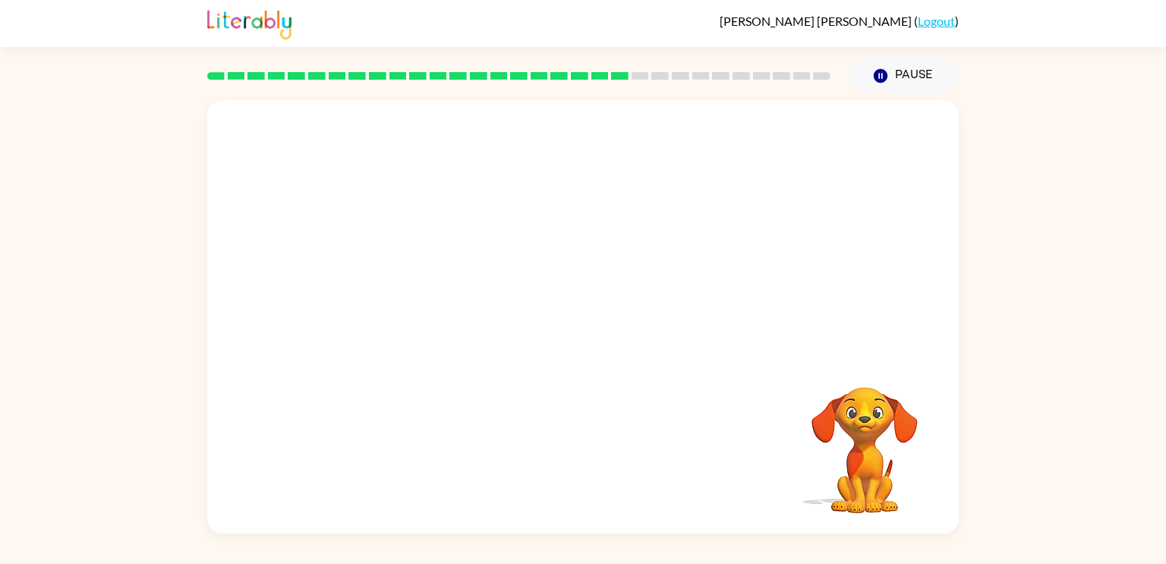
click at [627, 367] on div "Your browser must support playing .mp4 files to use Literably. Please try using…" at bounding box center [583, 317] width 752 height 434
click at [895, 66] on button "Pause Pause" at bounding box center [904, 75] width 110 height 35
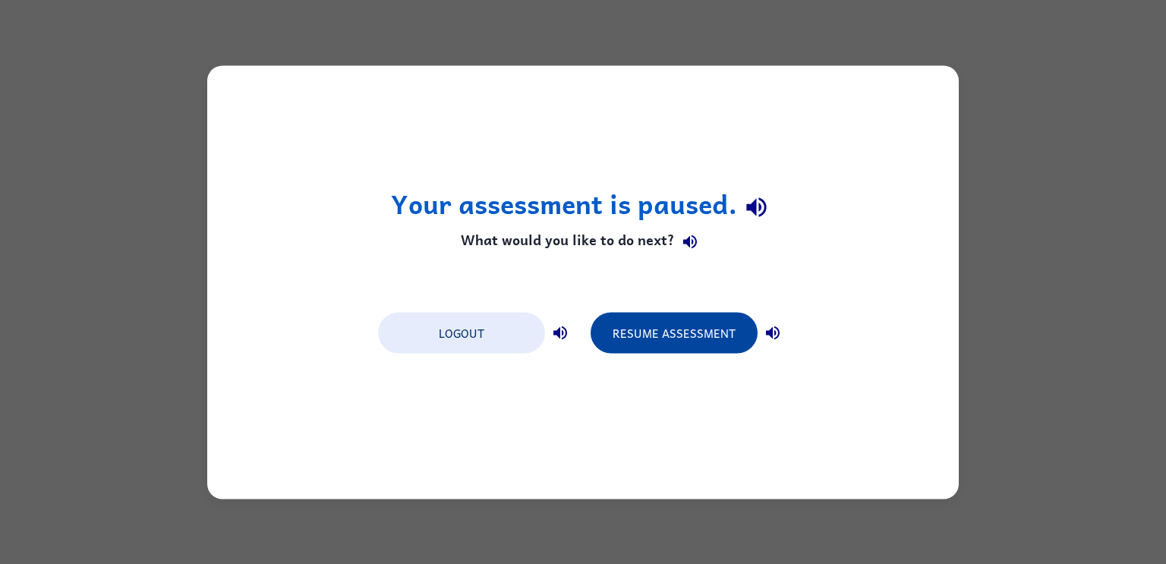
click at [655, 338] on button "Resume Assessment" at bounding box center [674, 332] width 167 height 41
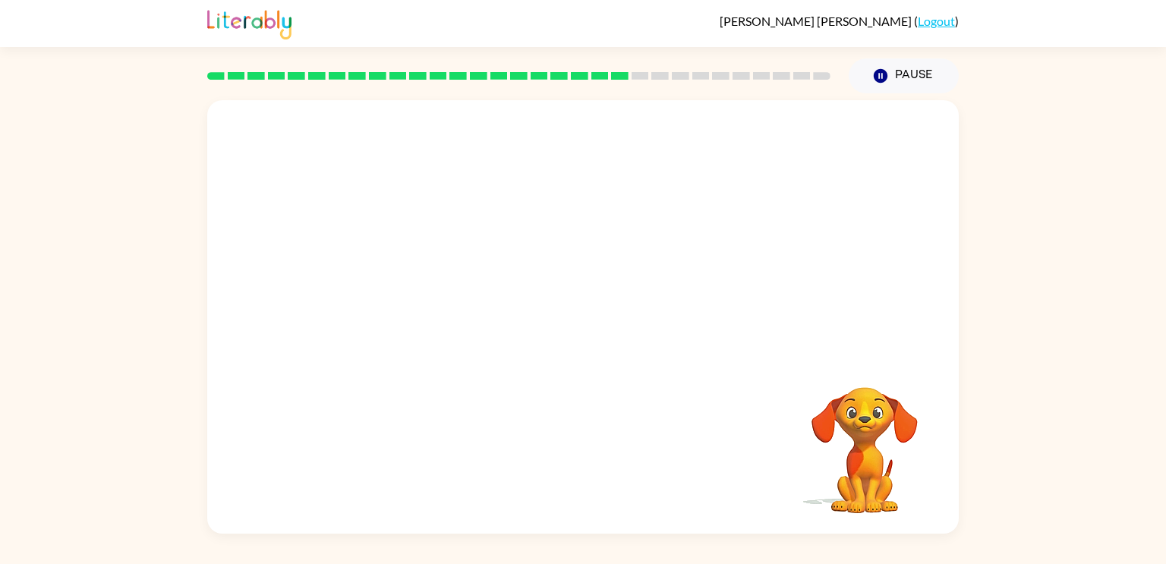
click at [450, 300] on video "Your browser must support playing .mp4 files to use Literably. Please try using…" at bounding box center [583, 227] width 752 height 255
click at [447, 309] on video "Your browser must support playing .mp4 files to use Literably. Please try using…" at bounding box center [583, 227] width 752 height 255
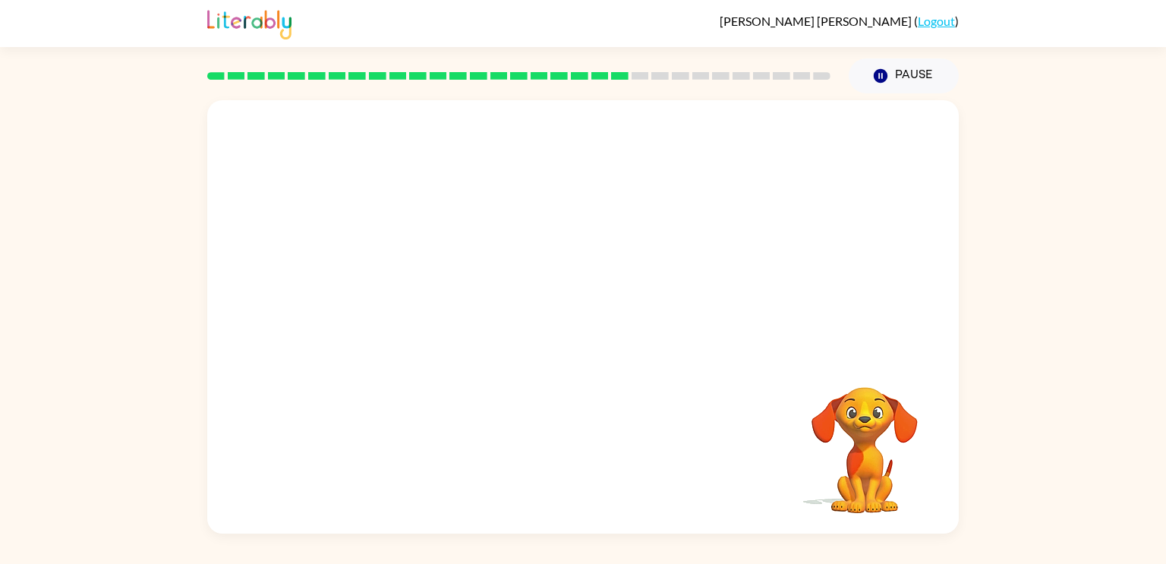
click at [447, 309] on video "Your browser must support playing .mp4 files to use Literably. Please try using…" at bounding box center [583, 227] width 752 height 255
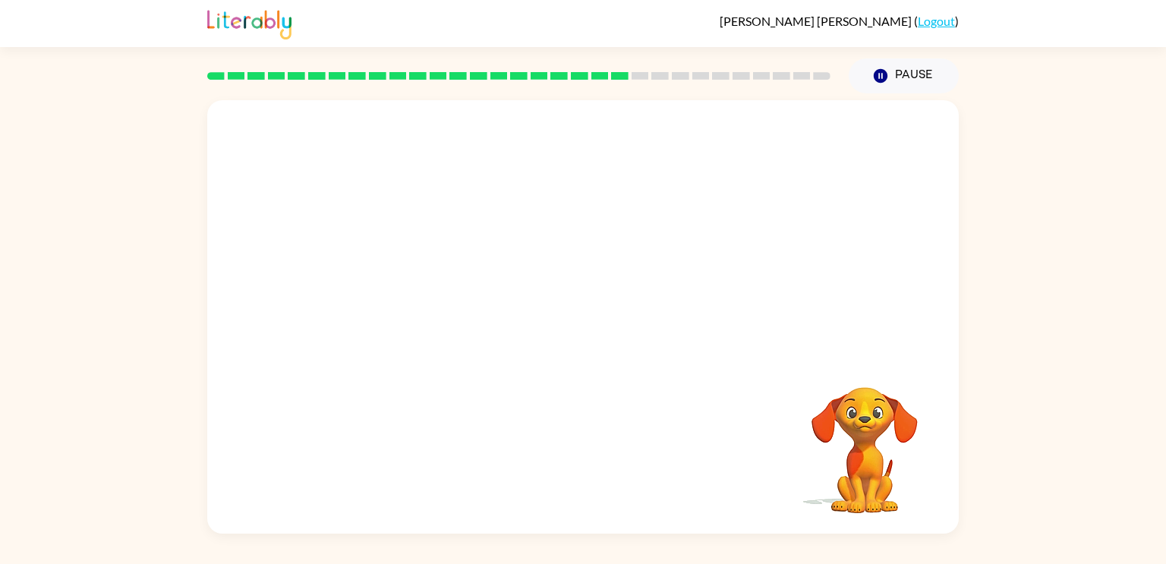
click at [447, 309] on video "Your browser must support playing .mp4 files to use Literably. Please try using…" at bounding box center [583, 227] width 752 height 255
click at [579, 329] on div at bounding box center [583, 324] width 97 height 55
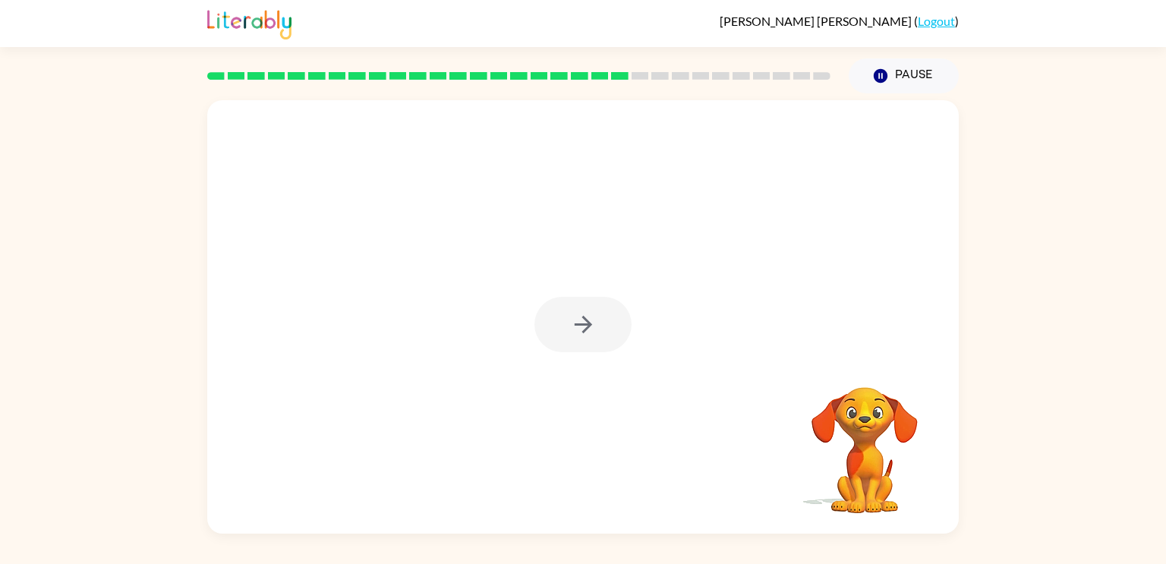
click at [579, 329] on div at bounding box center [583, 324] width 97 height 55
click at [579, 329] on icon "button" at bounding box center [583, 324] width 27 height 27
click at [579, 329] on div at bounding box center [583, 324] width 97 height 55
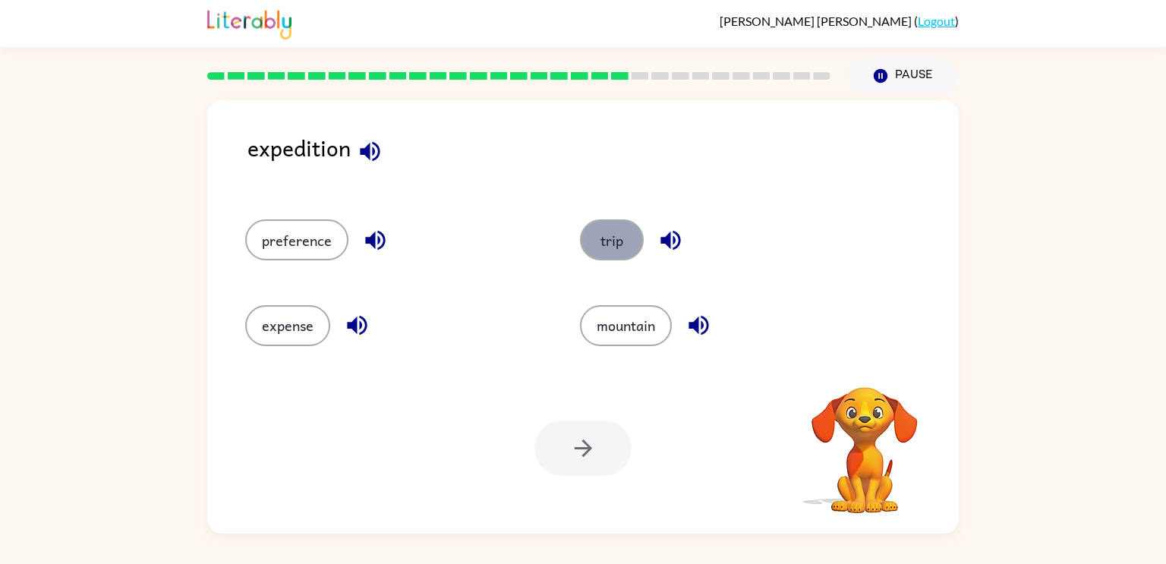
click at [607, 229] on button "trip" at bounding box center [612, 239] width 64 height 41
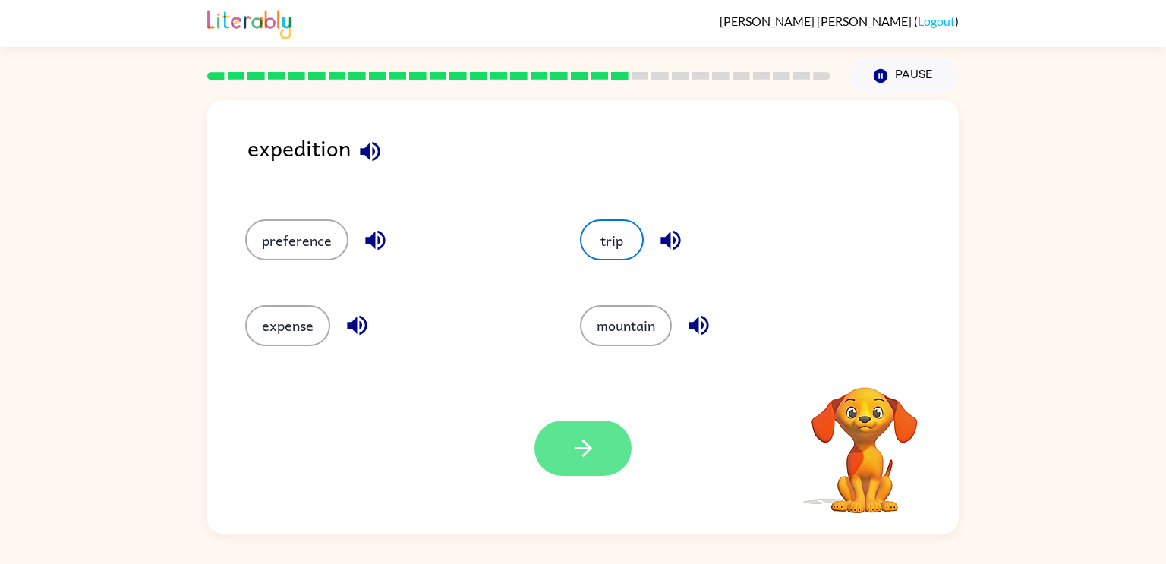
click at [550, 447] on button "button" at bounding box center [583, 448] width 97 height 55
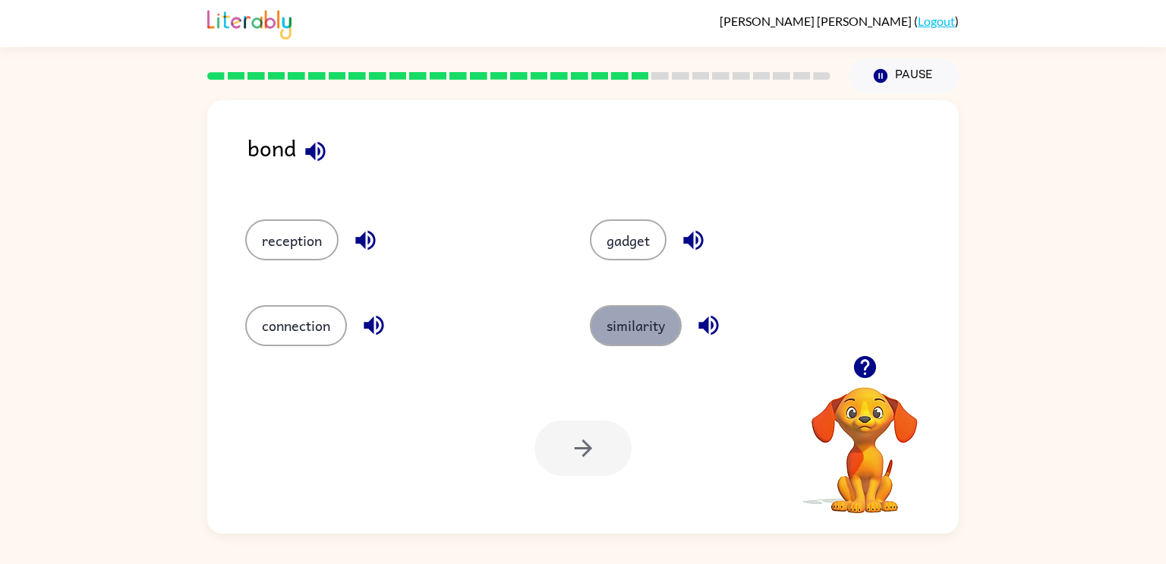
click at [591, 325] on button "similarity" at bounding box center [636, 325] width 92 height 41
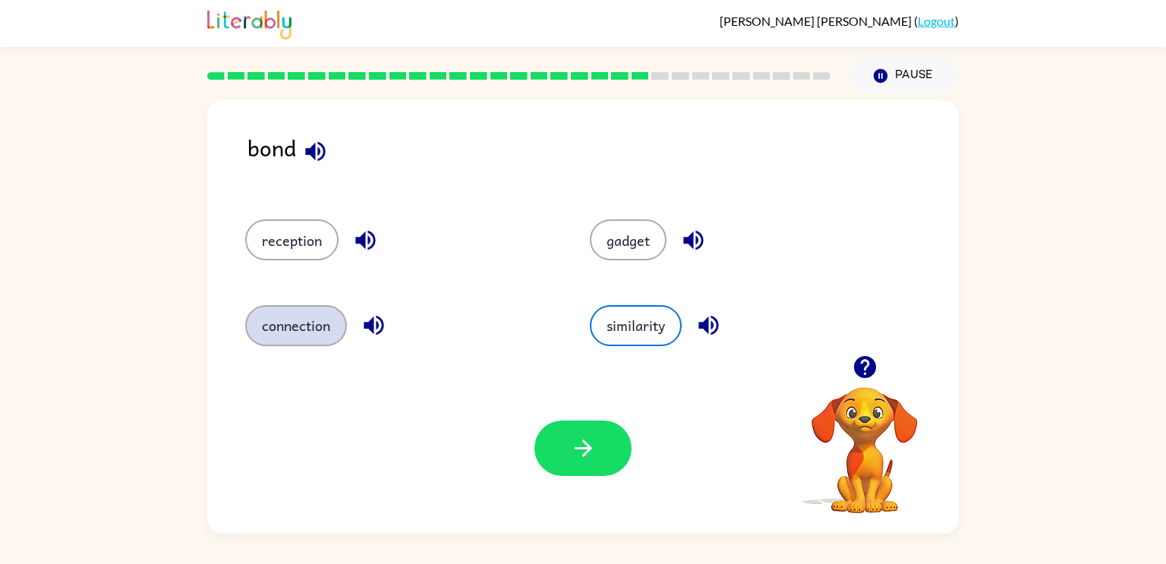
click at [310, 314] on button "connection" at bounding box center [296, 325] width 102 height 41
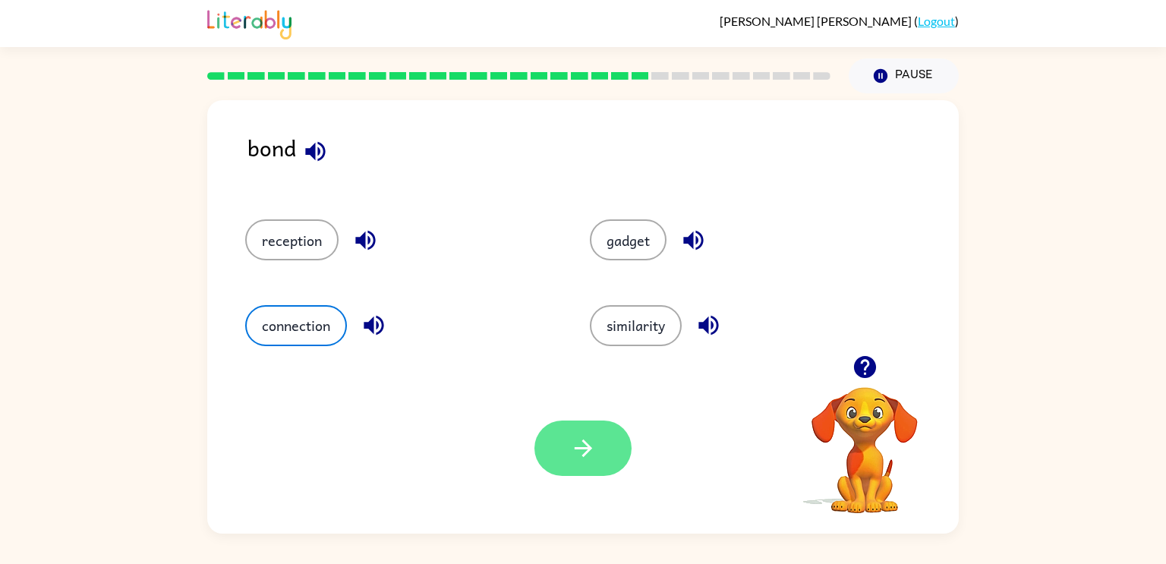
click at [576, 437] on icon "button" at bounding box center [583, 448] width 27 height 27
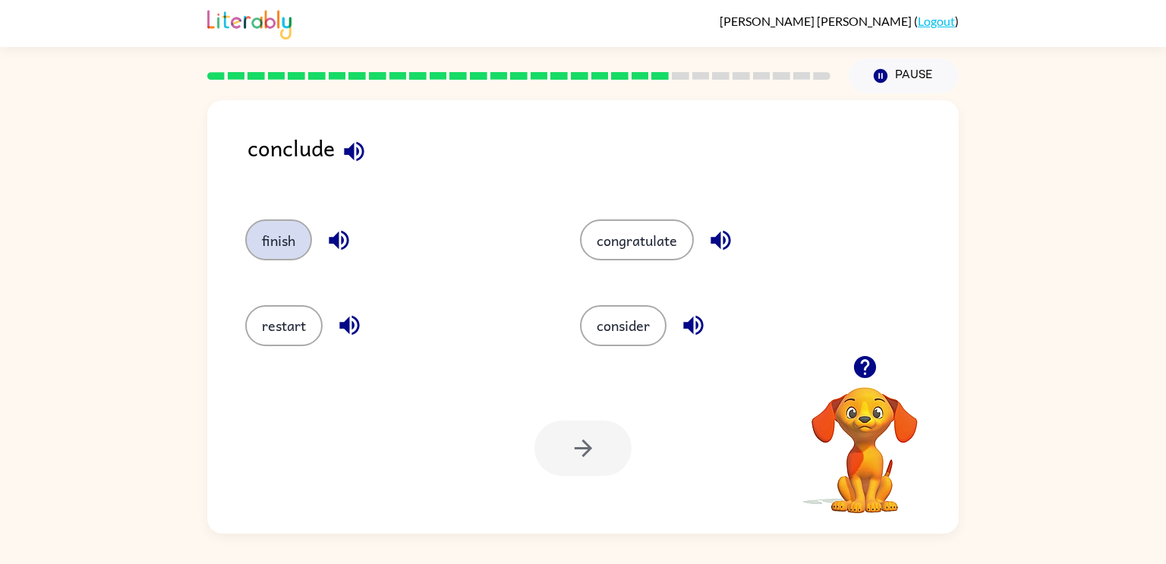
click at [270, 239] on button "finish" at bounding box center [278, 239] width 67 height 41
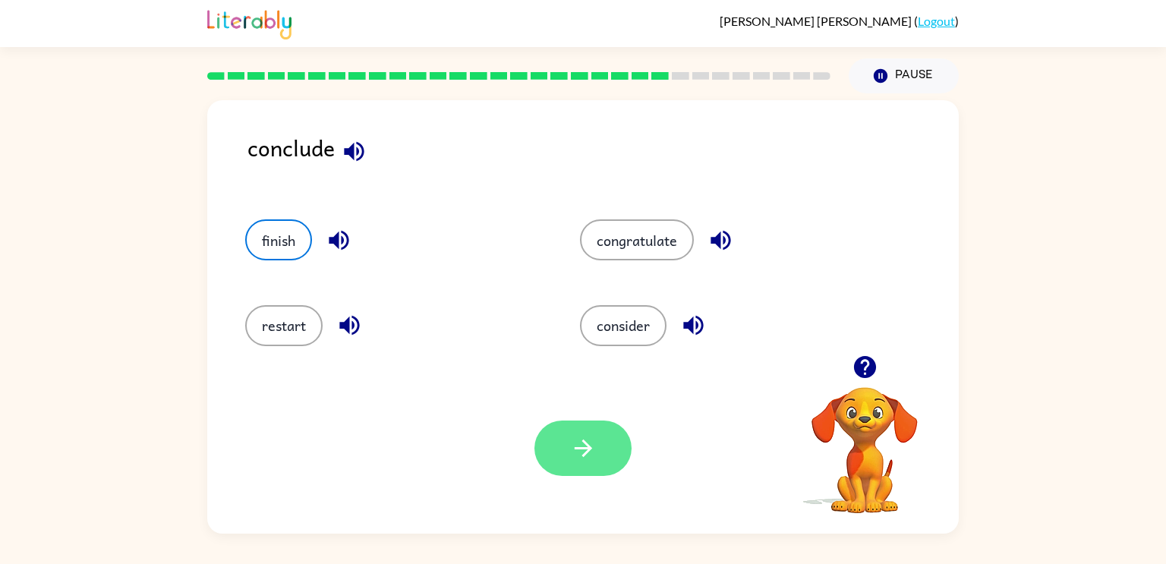
click at [595, 452] on icon "button" at bounding box center [583, 448] width 27 height 27
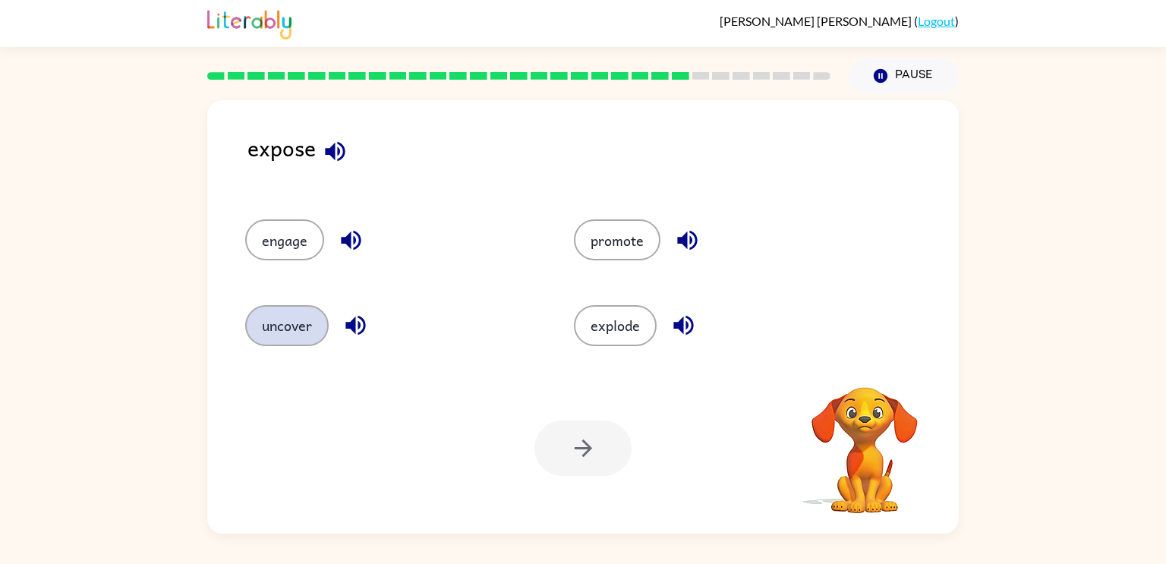
click at [290, 317] on button "uncover" at bounding box center [287, 325] width 84 height 41
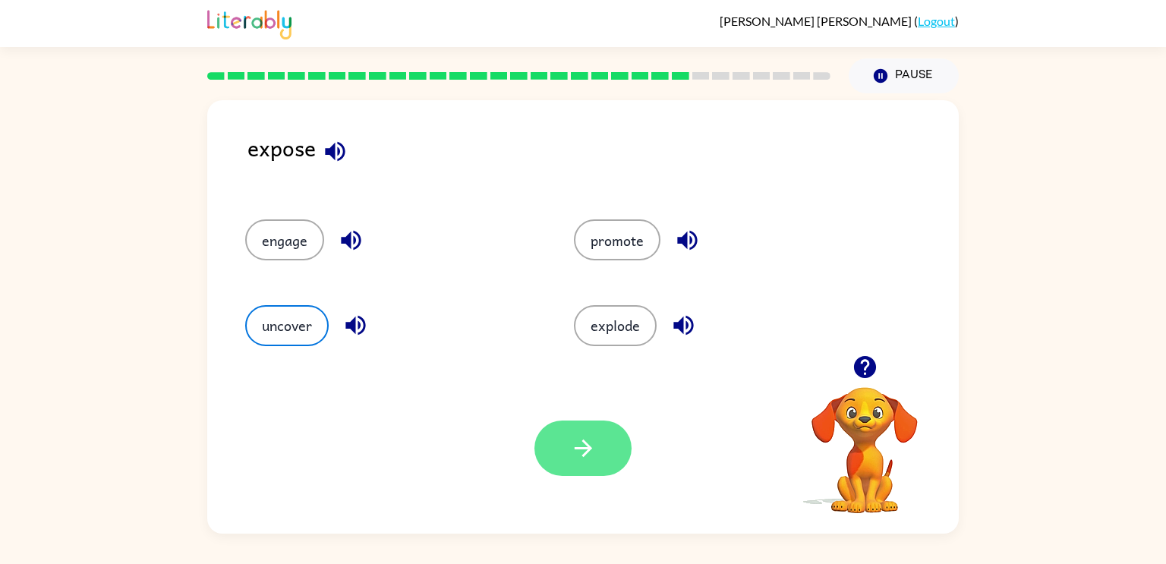
click at [577, 452] on icon "button" at bounding box center [583, 448] width 27 height 27
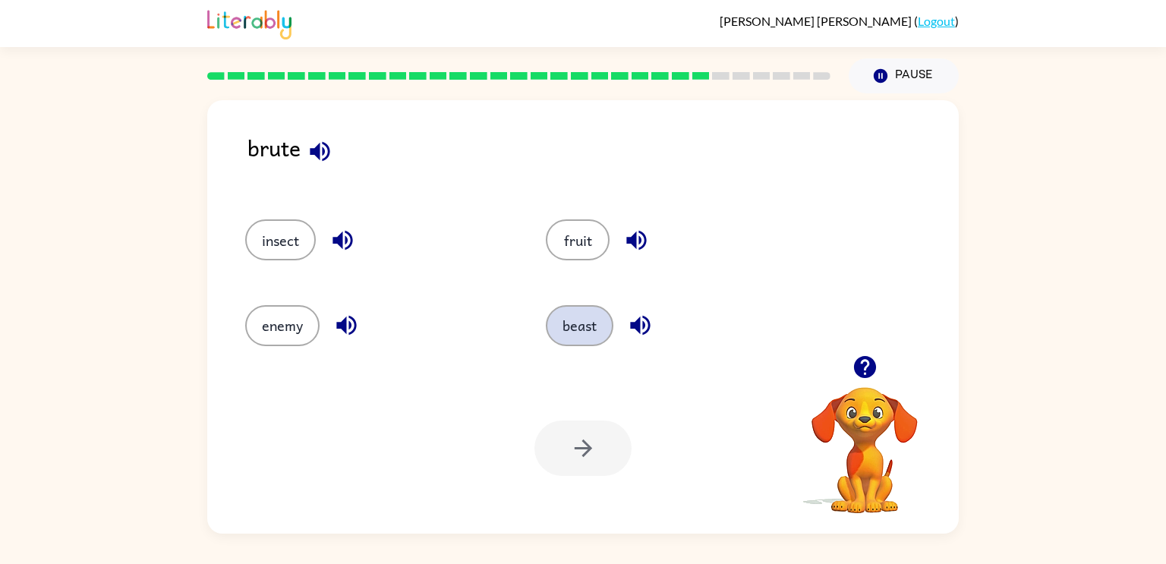
click at [569, 330] on button "beast" at bounding box center [580, 325] width 68 height 41
click at [577, 440] on icon "button" at bounding box center [583, 448] width 27 height 27
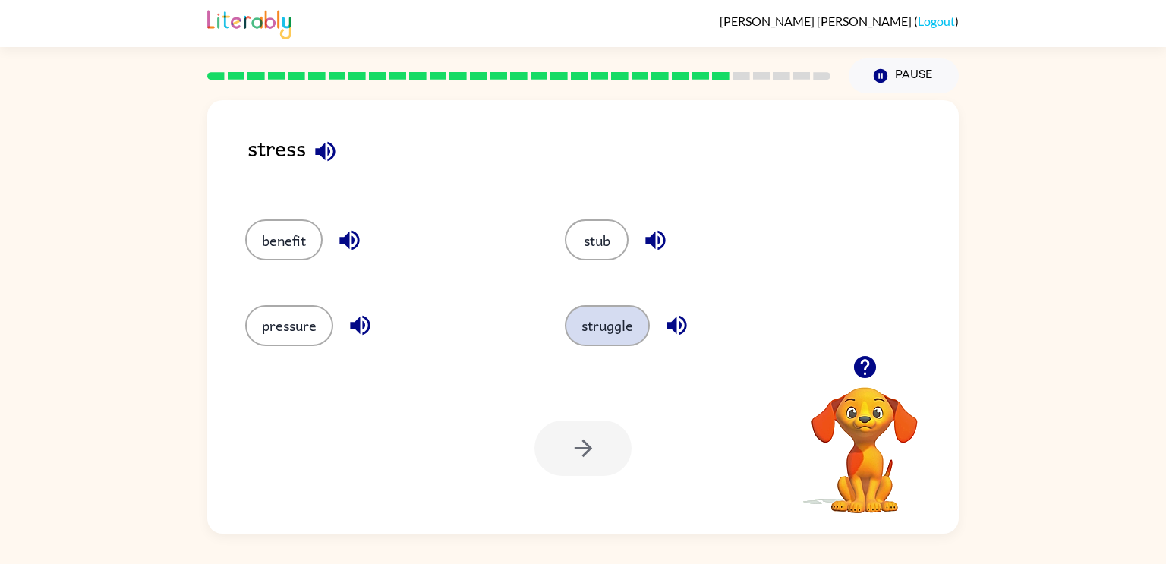
click at [614, 311] on button "struggle" at bounding box center [607, 325] width 85 height 41
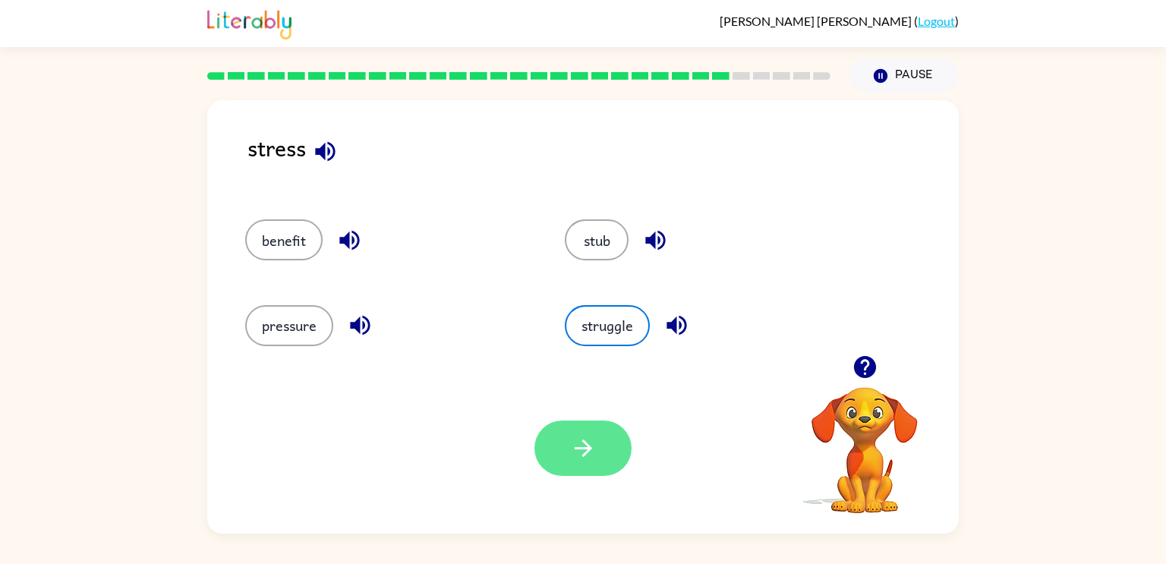
click at [557, 450] on button "button" at bounding box center [583, 448] width 97 height 55
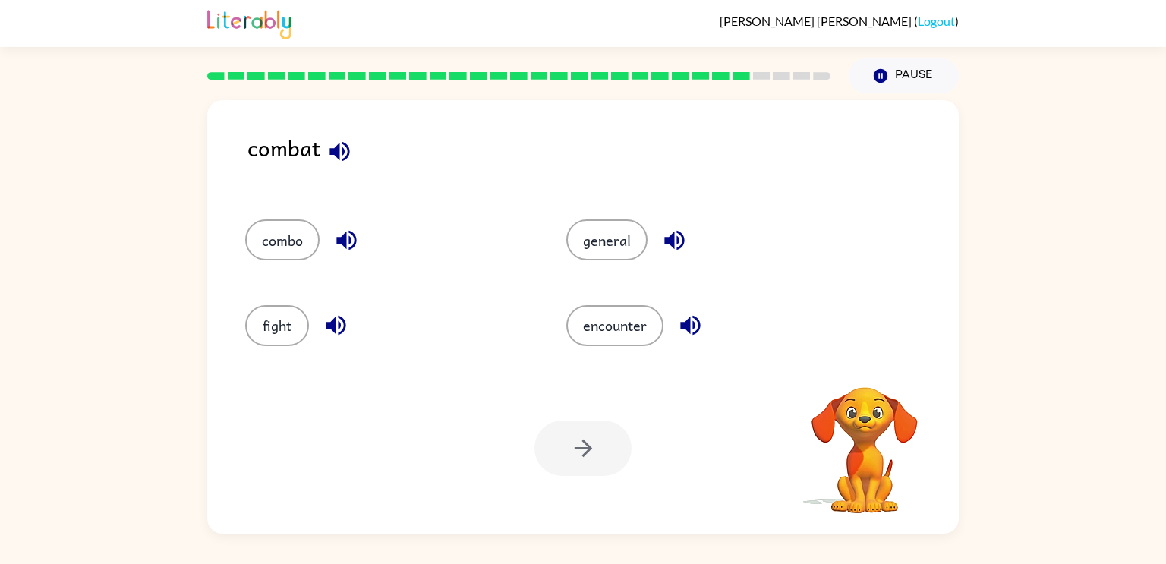
click at [578, 437] on div at bounding box center [583, 448] width 97 height 55
click at [270, 312] on button "fight" at bounding box center [277, 325] width 64 height 41
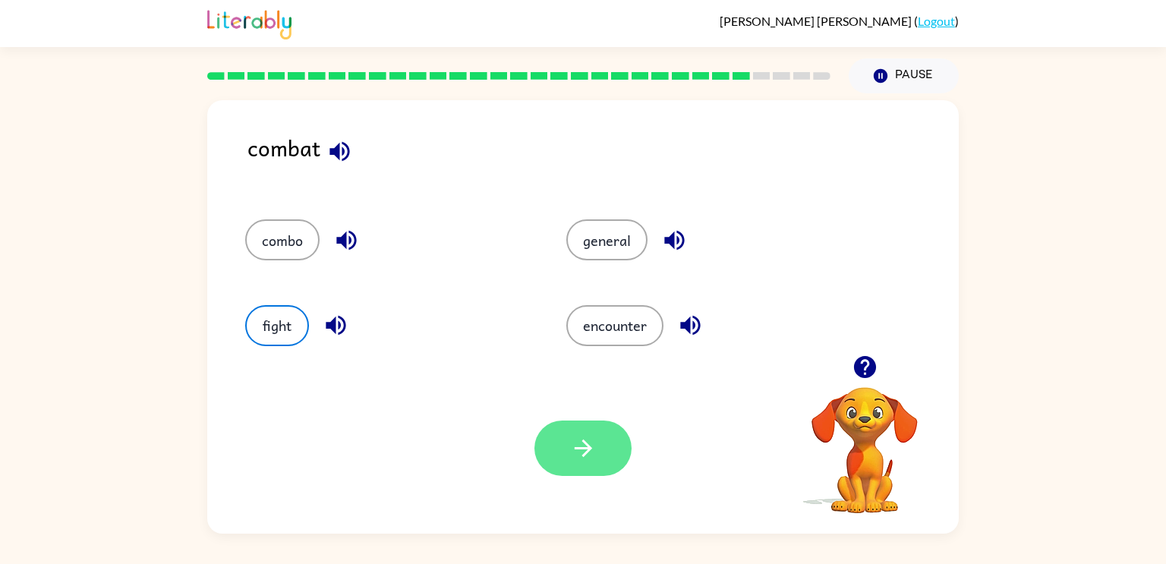
click at [581, 455] on icon "button" at bounding box center [583, 448] width 27 height 27
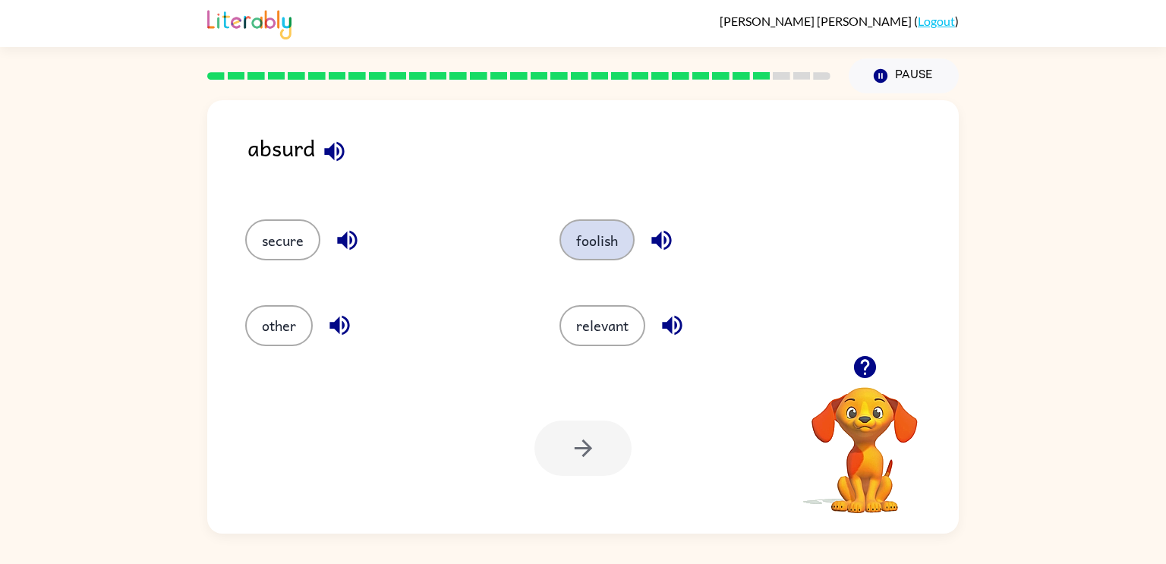
click at [587, 240] on button "foolish" at bounding box center [597, 239] width 75 height 41
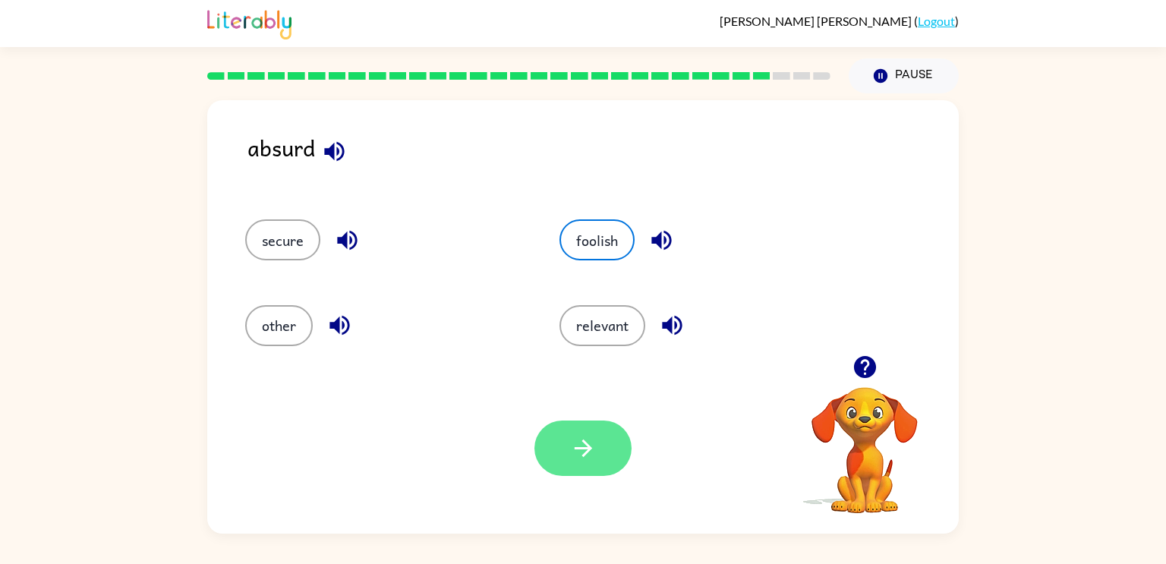
click at [573, 439] on icon "button" at bounding box center [583, 448] width 27 height 27
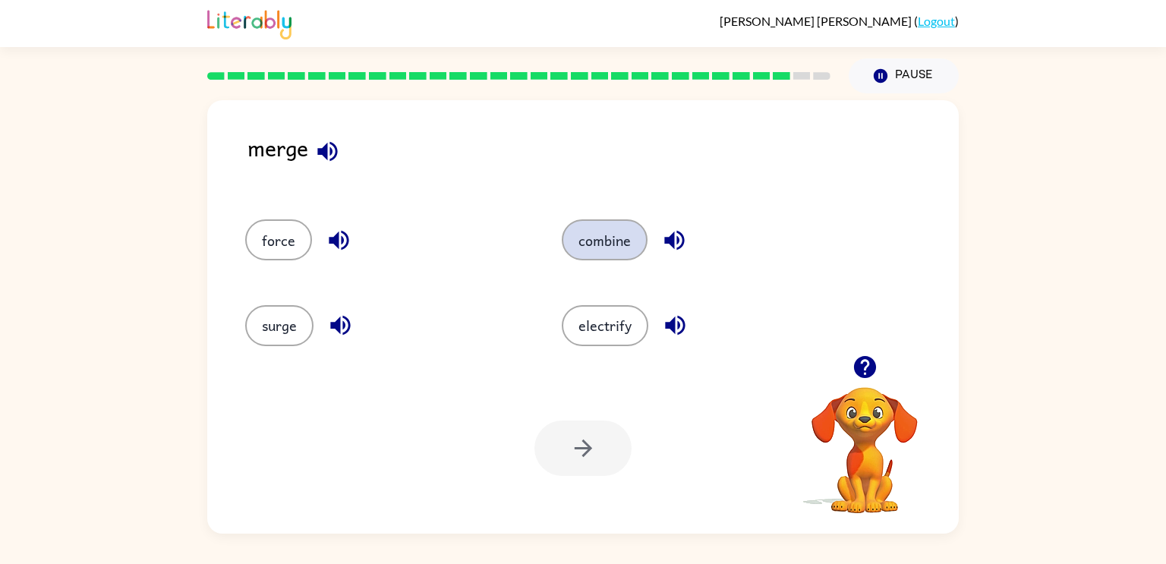
click at [570, 237] on button "combine" at bounding box center [605, 239] width 86 height 41
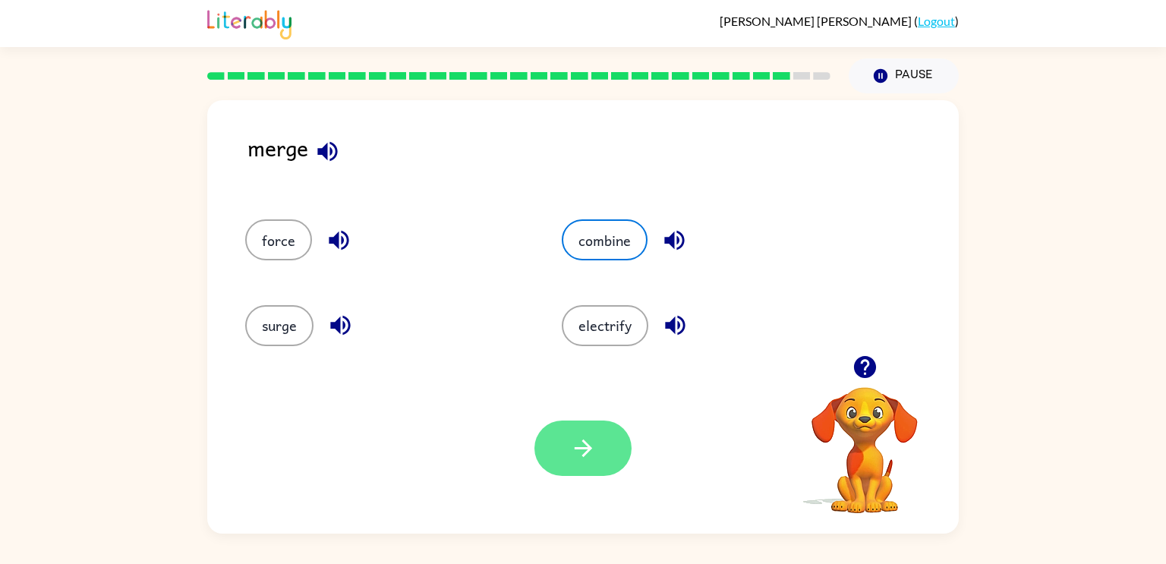
click at [596, 458] on button "button" at bounding box center [583, 448] width 97 height 55
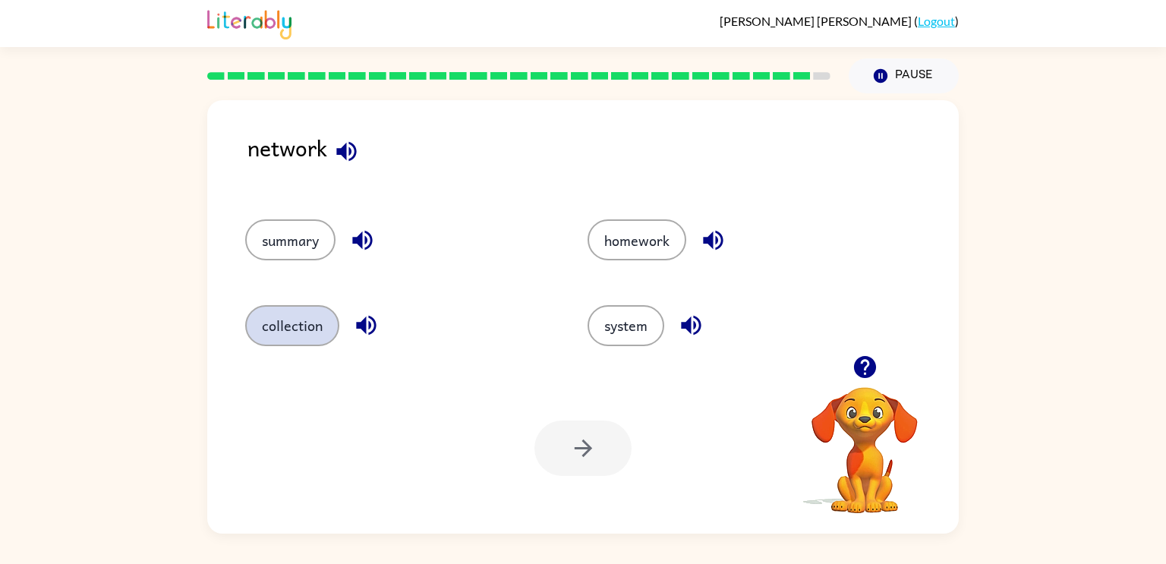
click at [305, 320] on button "collection" at bounding box center [292, 325] width 94 height 41
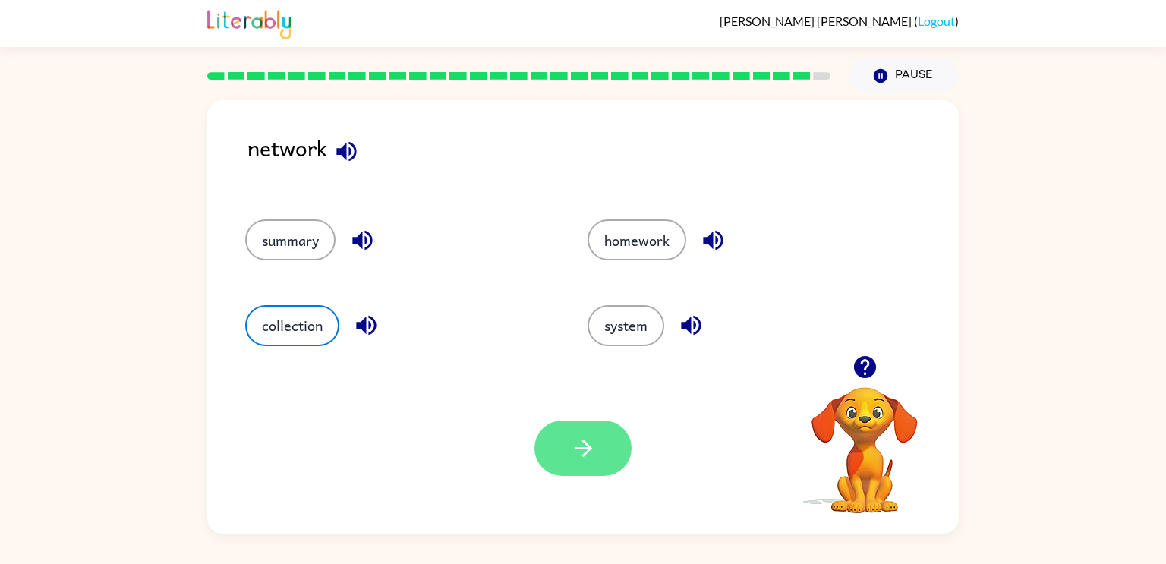
click at [567, 473] on button "button" at bounding box center [583, 448] width 97 height 55
